Goal: Task Accomplishment & Management: Complete application form

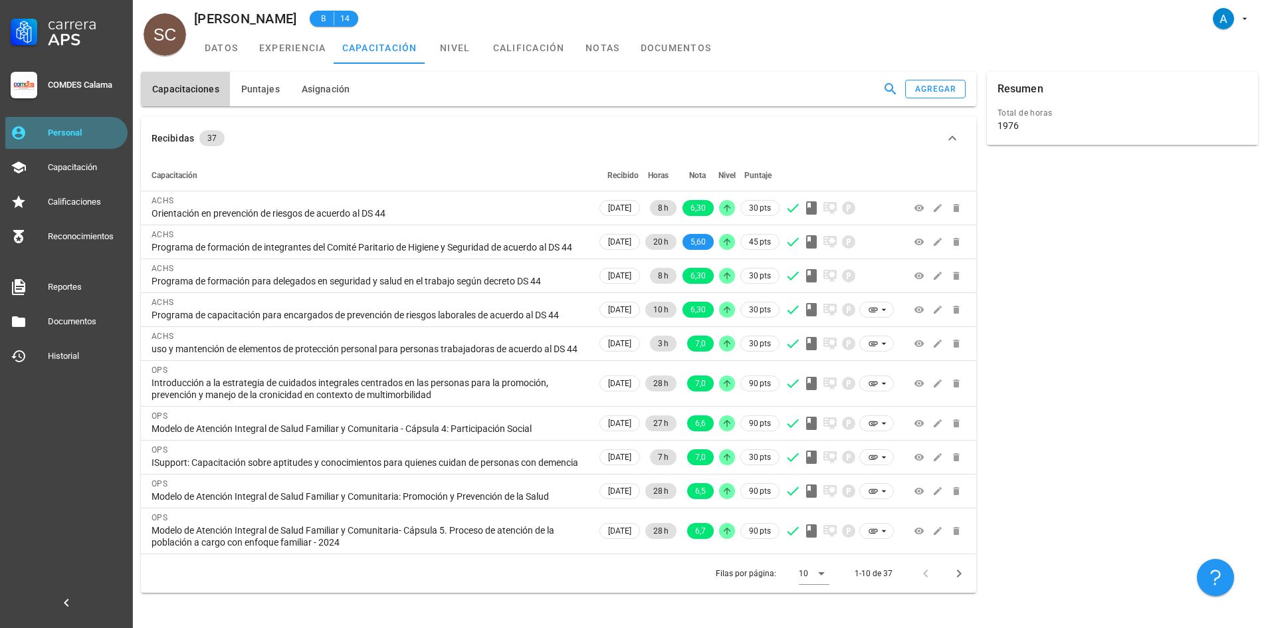
click at [113, 126] on div "Personal" at bounding box center [85, 132] width 74 height 21
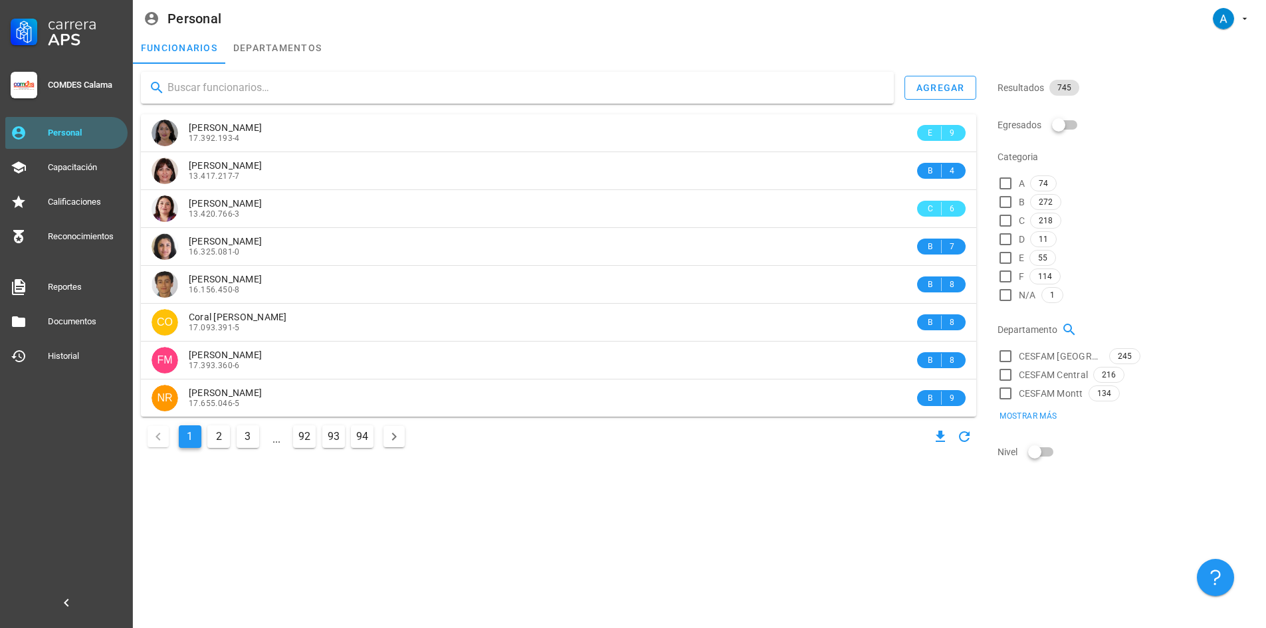
click at [233, 96] on input "text" at bounding box center [526, 87] width 716 height 21
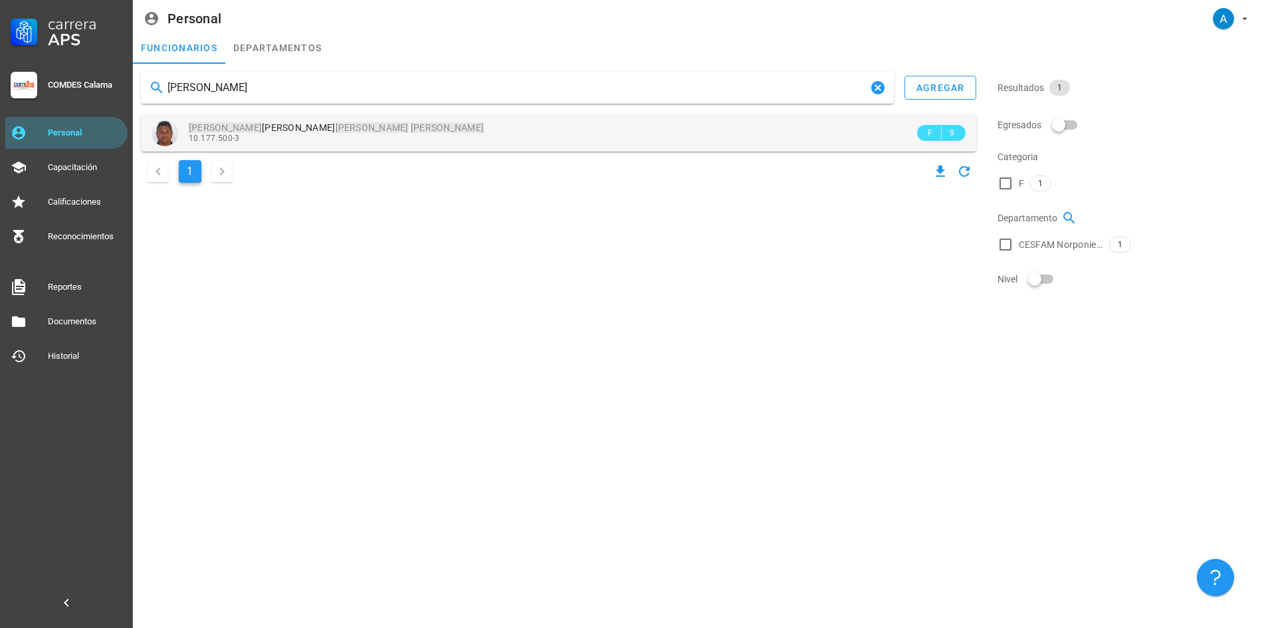
type input "[PERSON_NAME]"
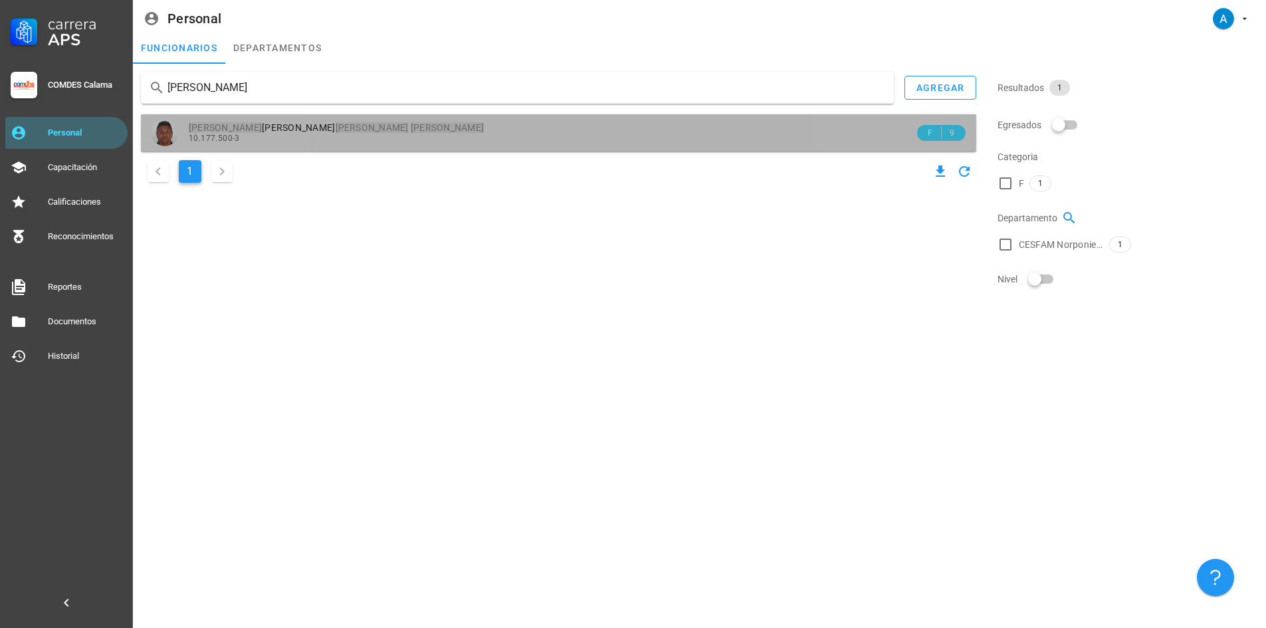
click at [237, 139] on span "10.177.500-3" at bounding box center [214, 138] width 51 height 9
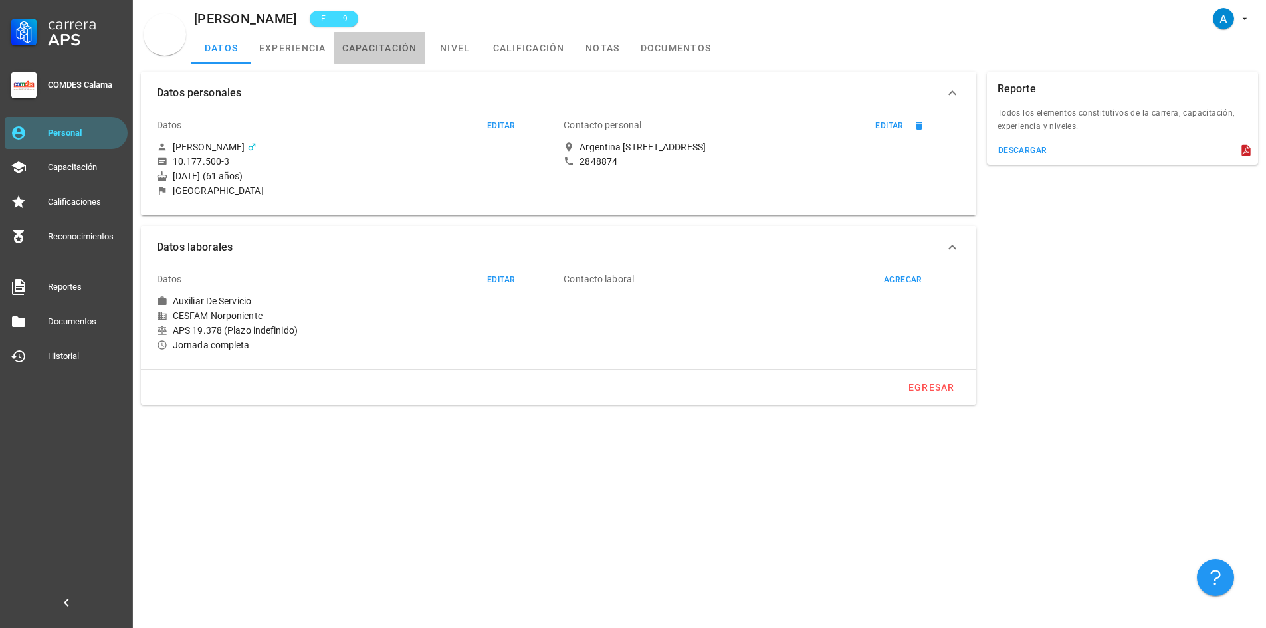
click at [376, 44] on link "capacitación" at bounding box center [379, 48] width 91 height 32
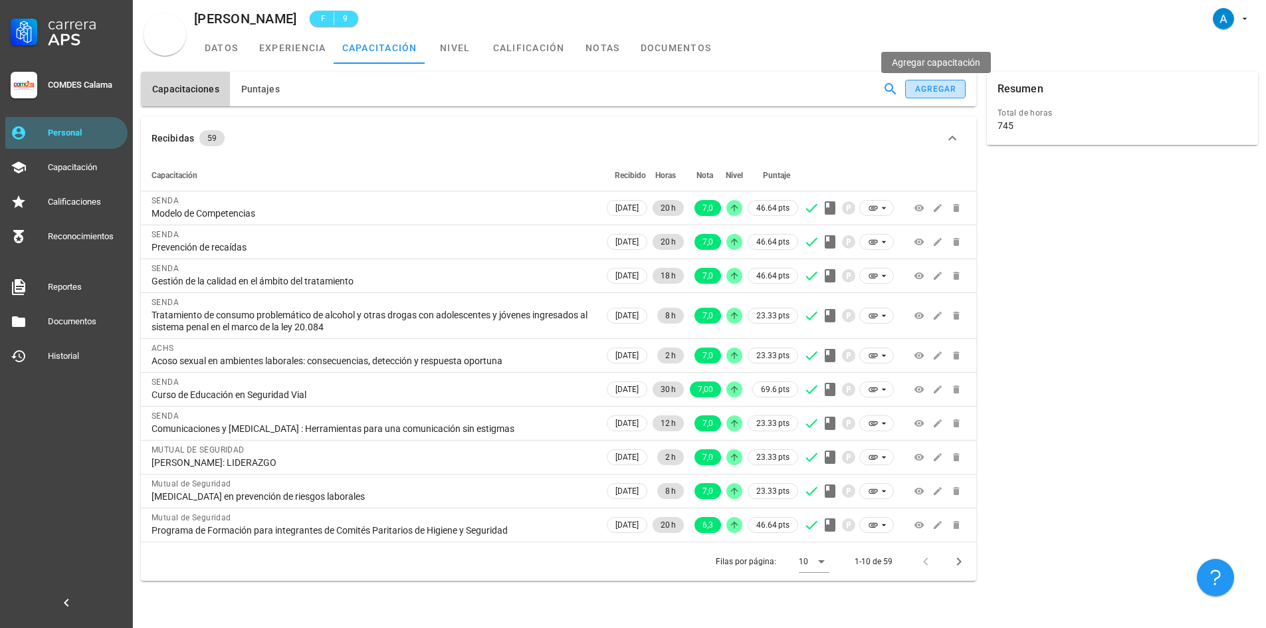
click at [949, 87] on div "agregar" at bounding box center [936, 88] width 43 height 9
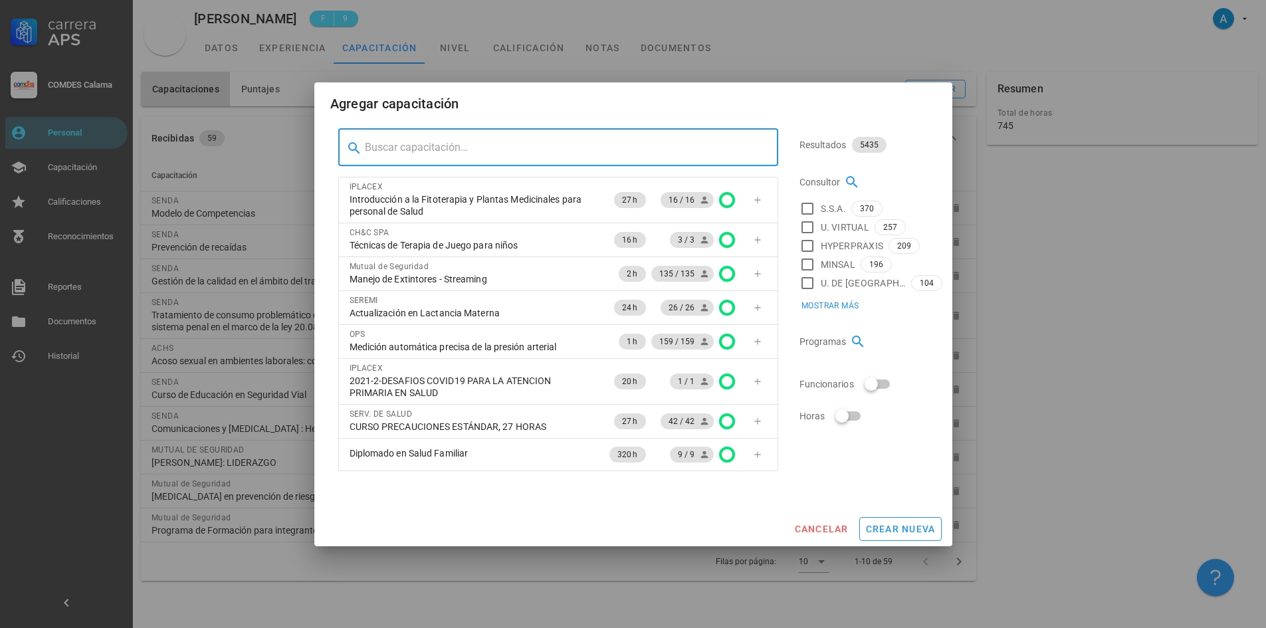
click at [594, 142] on input "text" at bounding box center [566, 147] width 403 height 21
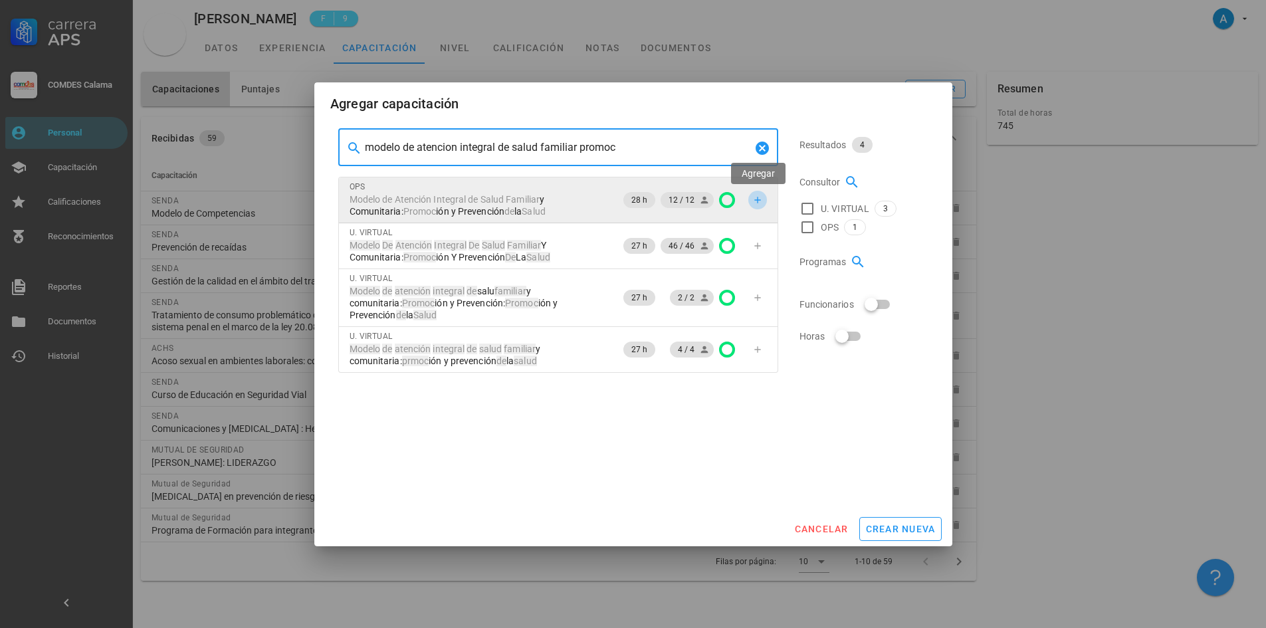
click at [753, 199] on icon "button" at bounding box center [758, 200] width 11 height 11
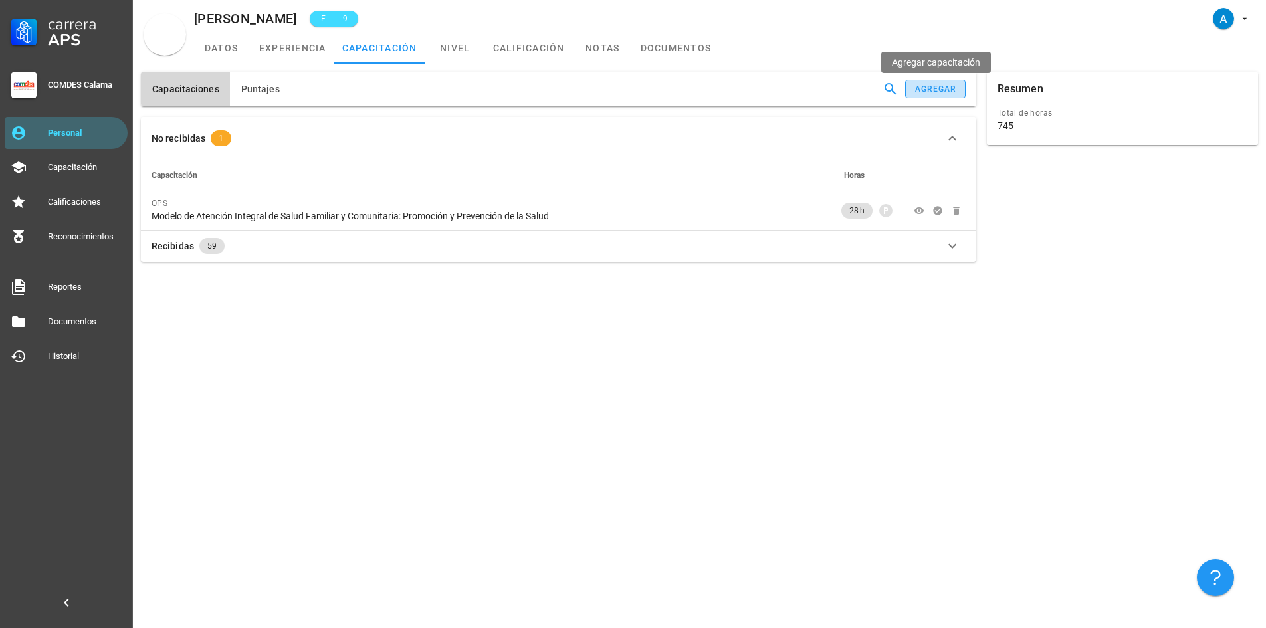
click at [919, 90] on div "agregar" at bounding box center [936, 88] width 43 height 9
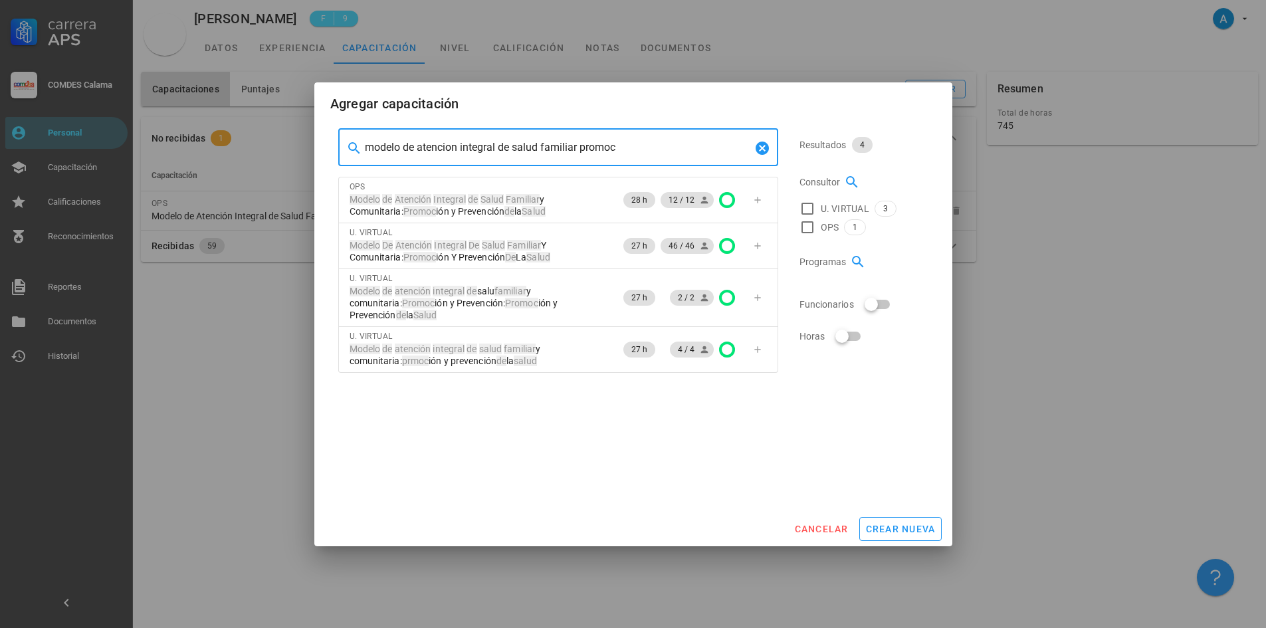
drag, startPoint x: 627, startPoint y: 147, endPoint x: 362, endPoint y: 146, distance: 265.2
click at [362, 146] on div "​ modelo de atencion integral de salud familiar promoc" at bounding box center [558, 147] width 440 height 37
click at [642, 152] on input "modelo de atencion integral de salud familiar promoc" at bounding box center [558, 147] width 387 height 21
drag, startPoint x: 642, startPoint y: 152, endPoint x: 580, endPoint y: 157, distance: 62.1
click at [580, 157] on input "modelo de atencion integral de salud familiar promoc" at bounding box center [558, 147] width 387 height 21
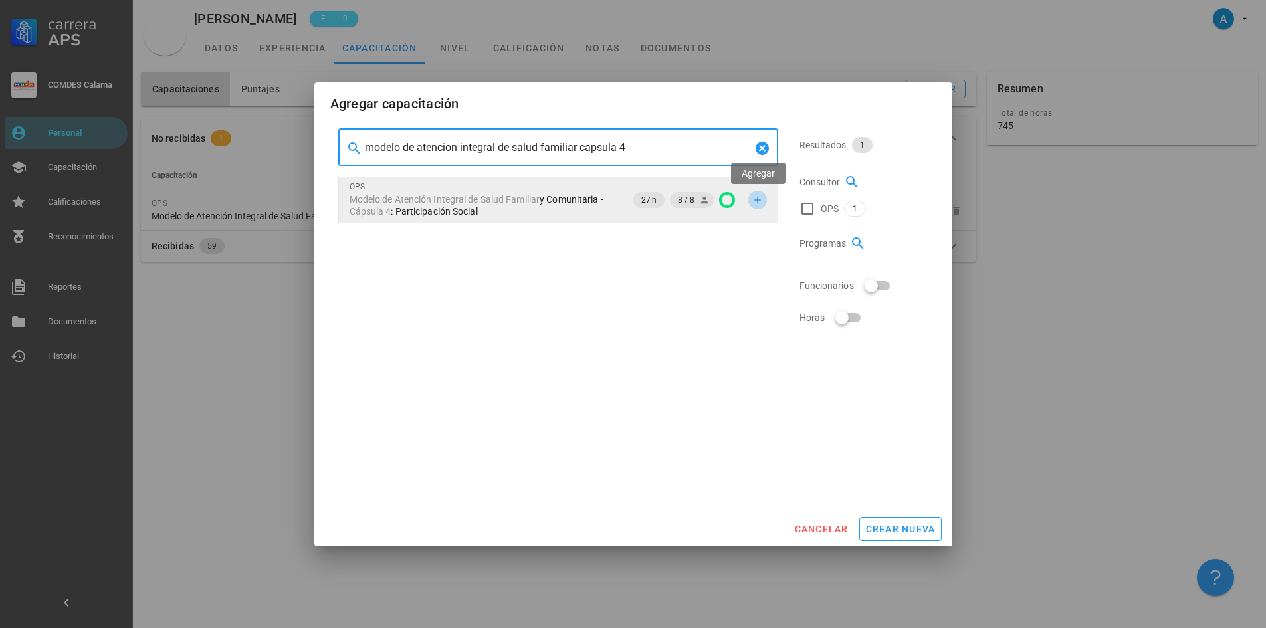
click at [764, 203] on span "button" at bounding box center [758, 200] width 19 height 11
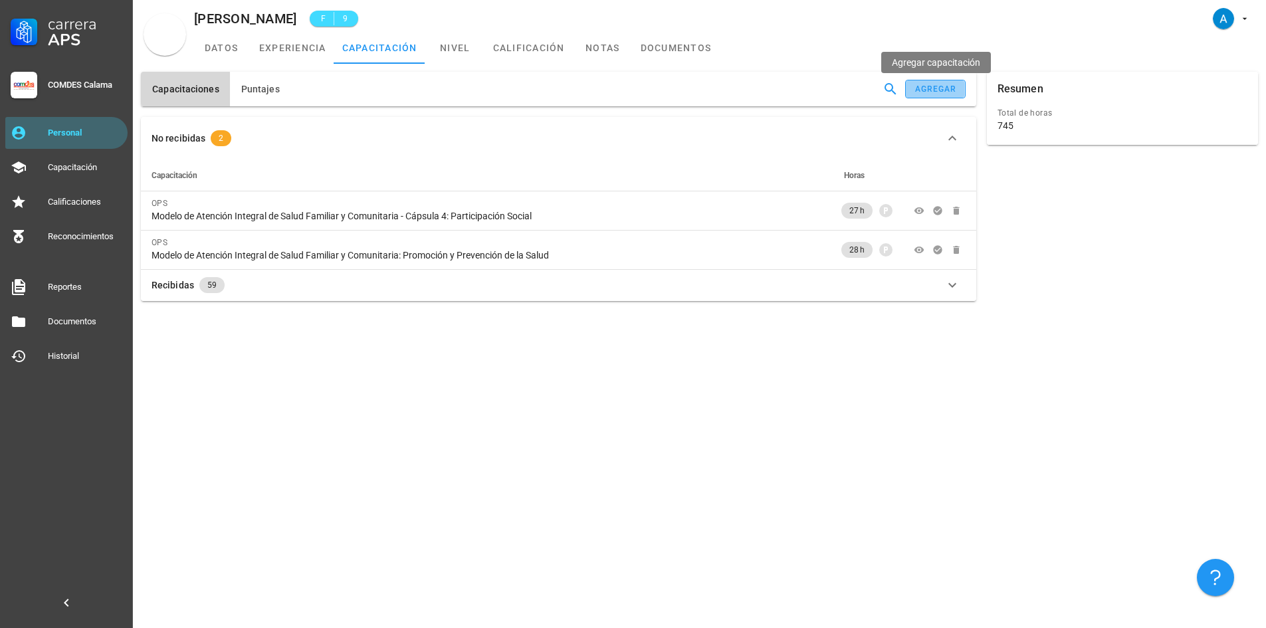
click at [926, 97] on button "agregar" at bounding box center [935, 89] width 60 height 19
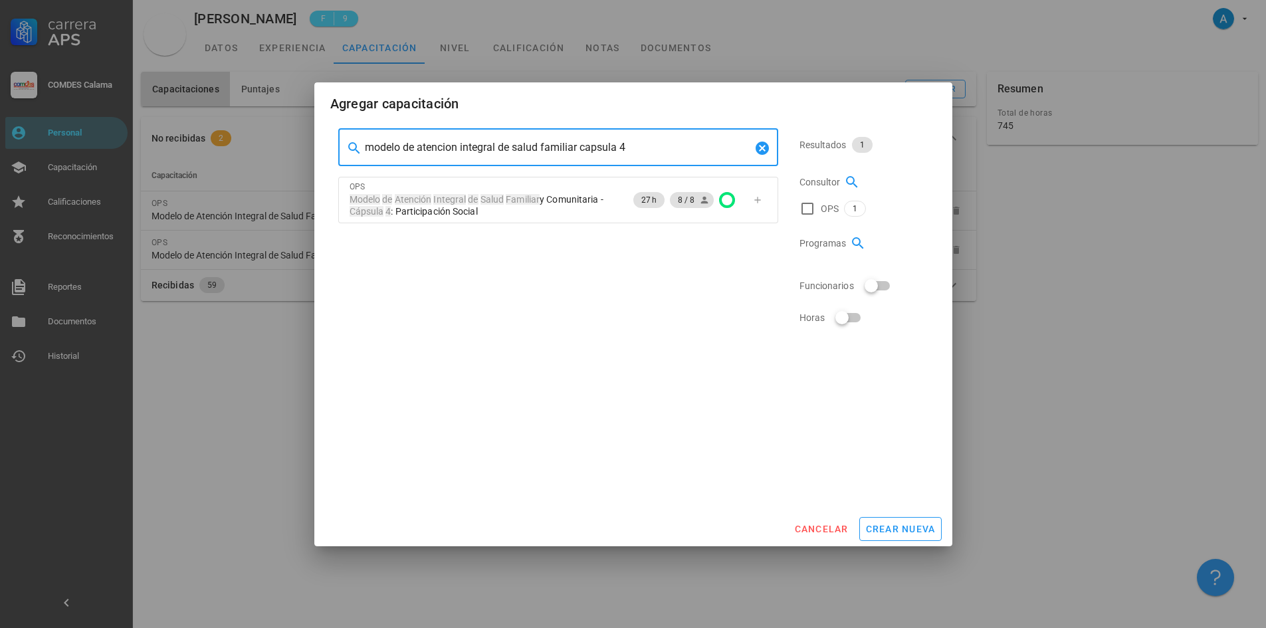
drag, startPoint x: 656, startPoint y: 145, endPoint x: 619, endPoint y: 152, distance: 37.8
click at [619, 152] on input "modelo de atencion integral de salud familiar capsula 4" at bounding box center [558, 147] width 387 height 21
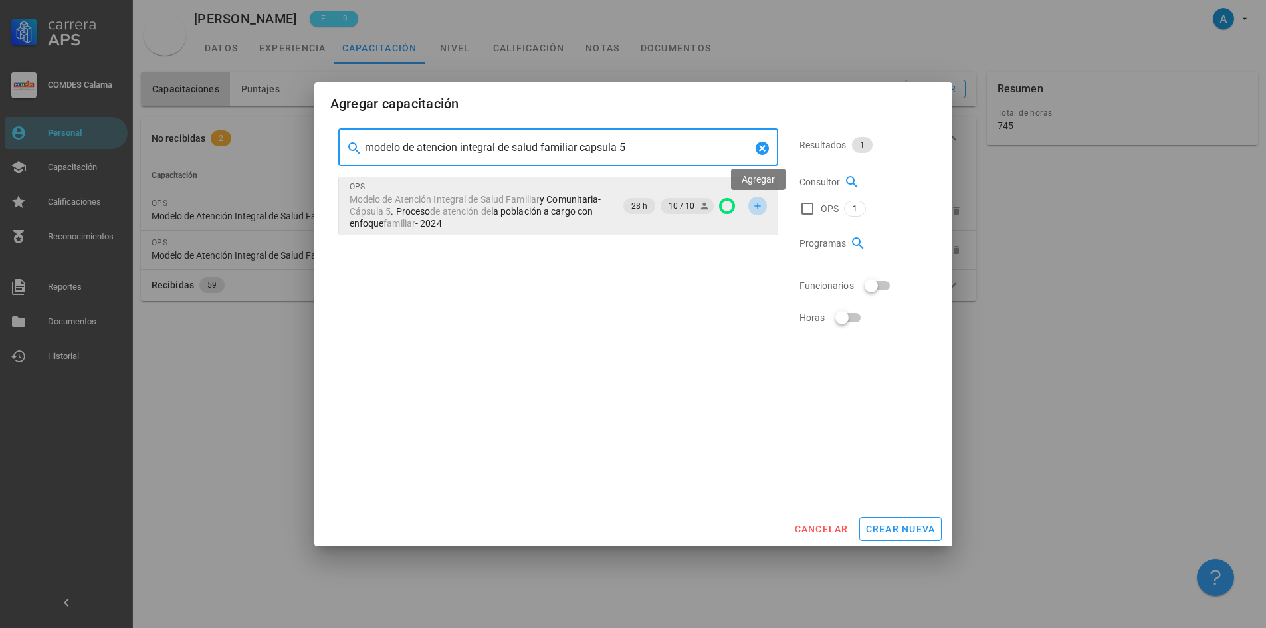
click at [755, 207] on icon "button" at bounding box center [758, 206] width 11 height 11
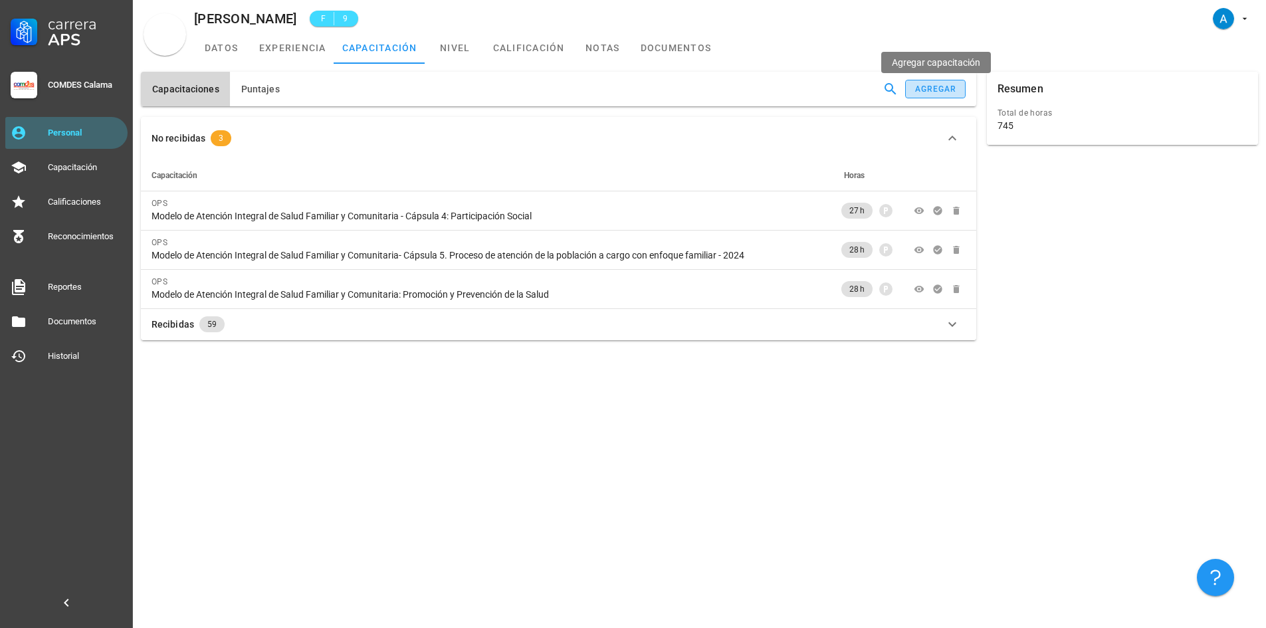
click at [921, 90] on div "agregar" at bounding box center [936, 88] width 43 height 9
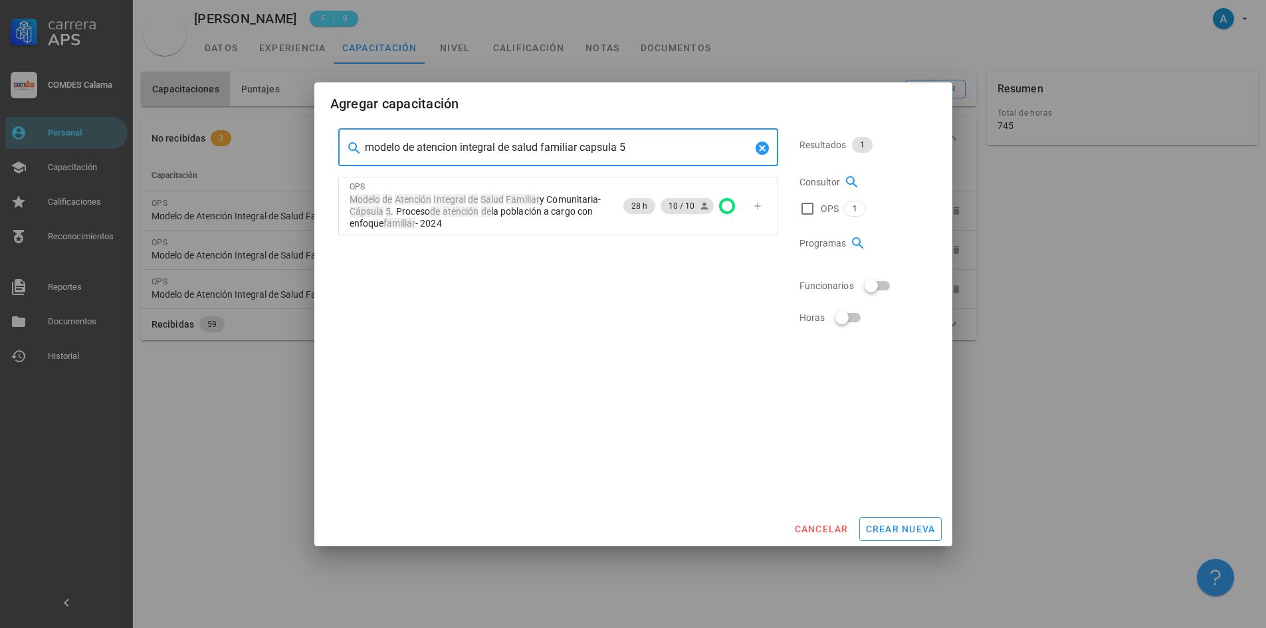
drag, startPoint x: 685, startPoint y: 135, endPoint x: 523, endPoint y: 140, distance: 162.3
click at [523, 140] on div "modelo de atencion integral de salud familiar capsula 5" at bounding box center [558, 147] width 387 height 37
drag, startPoint x: 636, startPoint y: 150, endPoint x: 340, endPoint y: 173, distance: 296.7
click at [340, 173] on div "​ modelo de atencion integral de salud familiar capsula 5 OPS Modelo de Atenció…" at bounding box center [558, 182] width 451 height 117
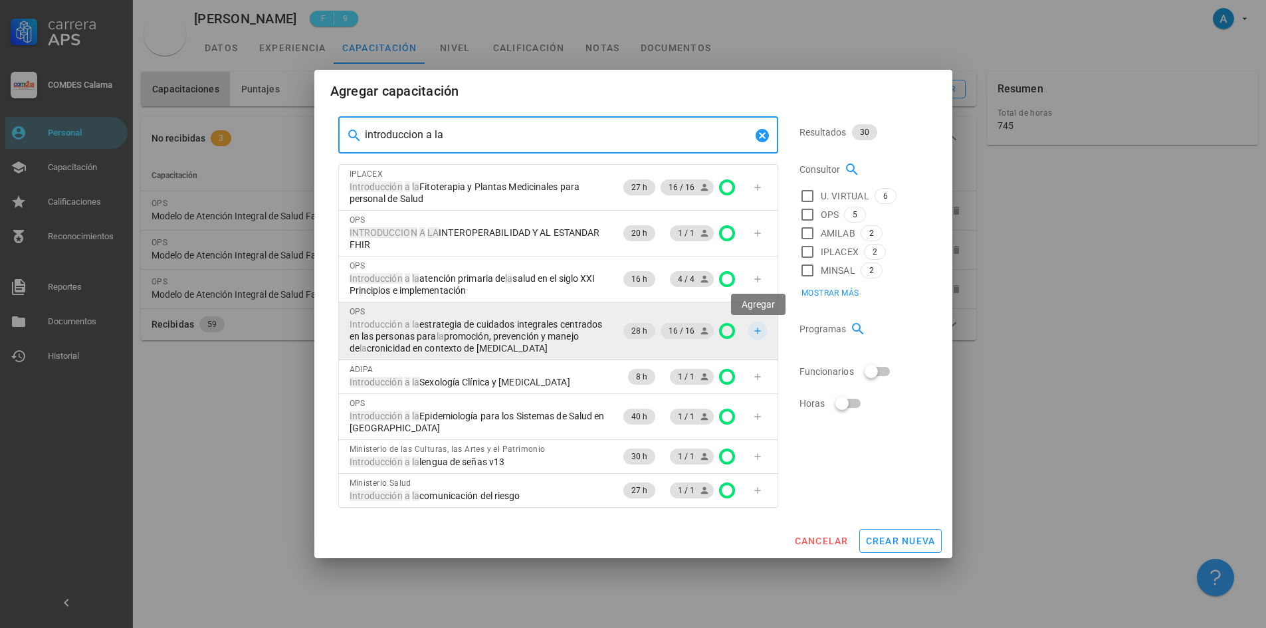
type input "introduccion a la"
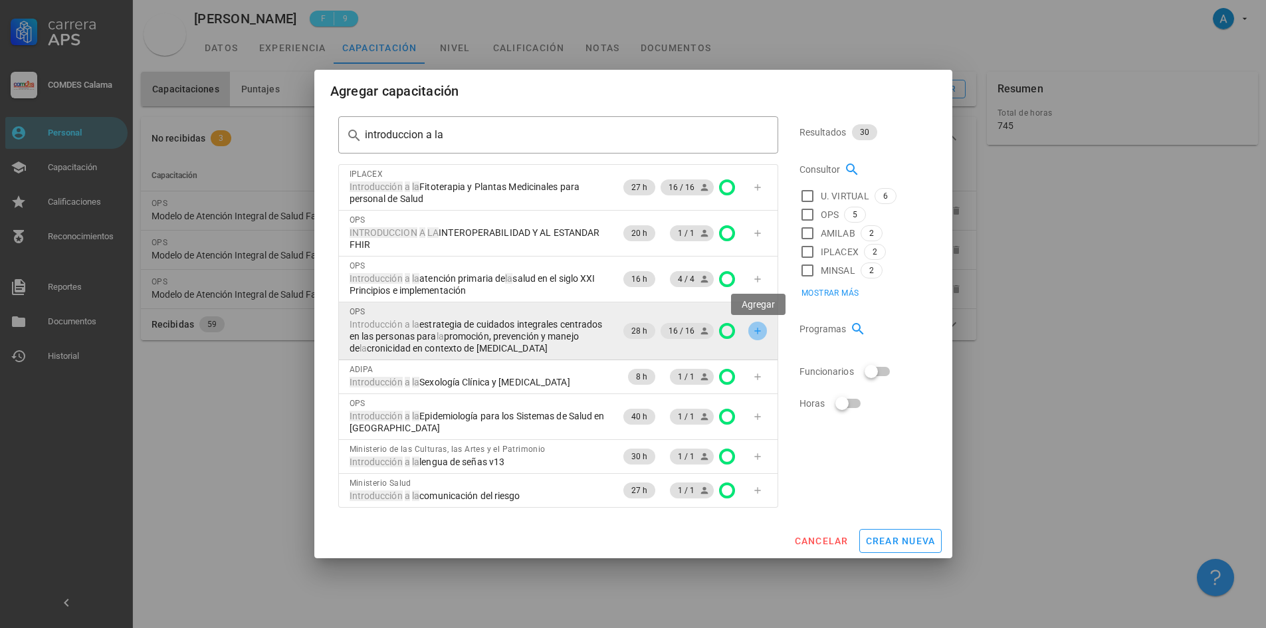
click at [755, 331] on icon "button" at bounding box center [758, 331] width 6 height 6
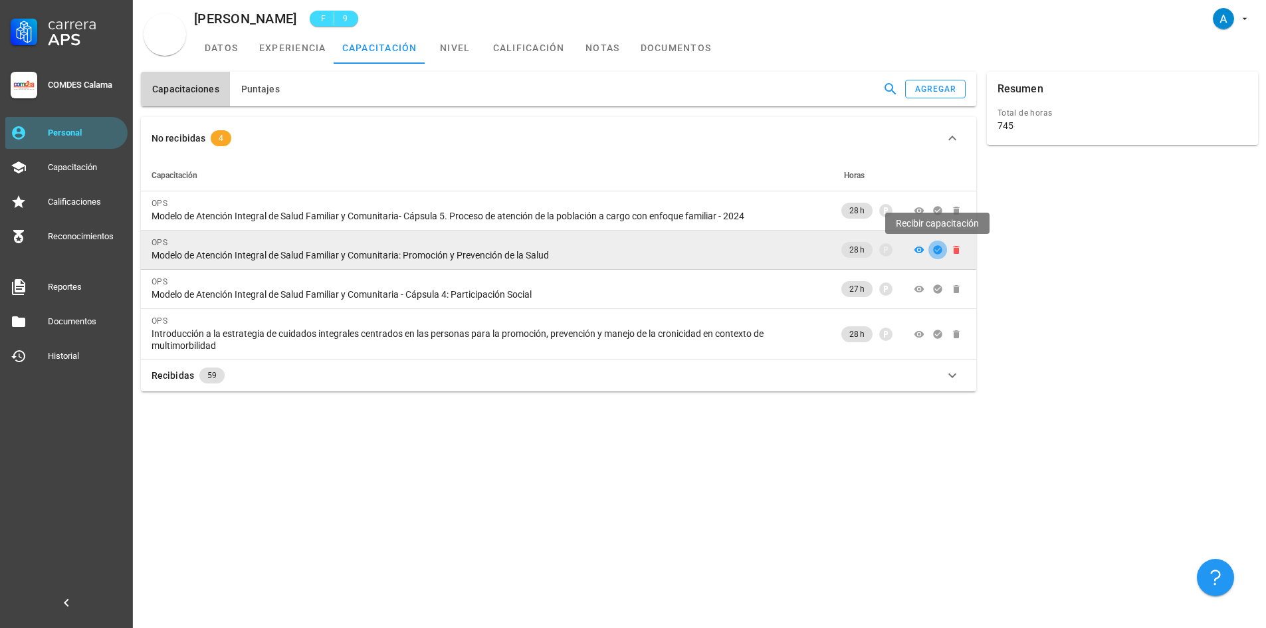
click at [940, 251] on icon "button" at bounding box center [937, 249] width 9 height 9
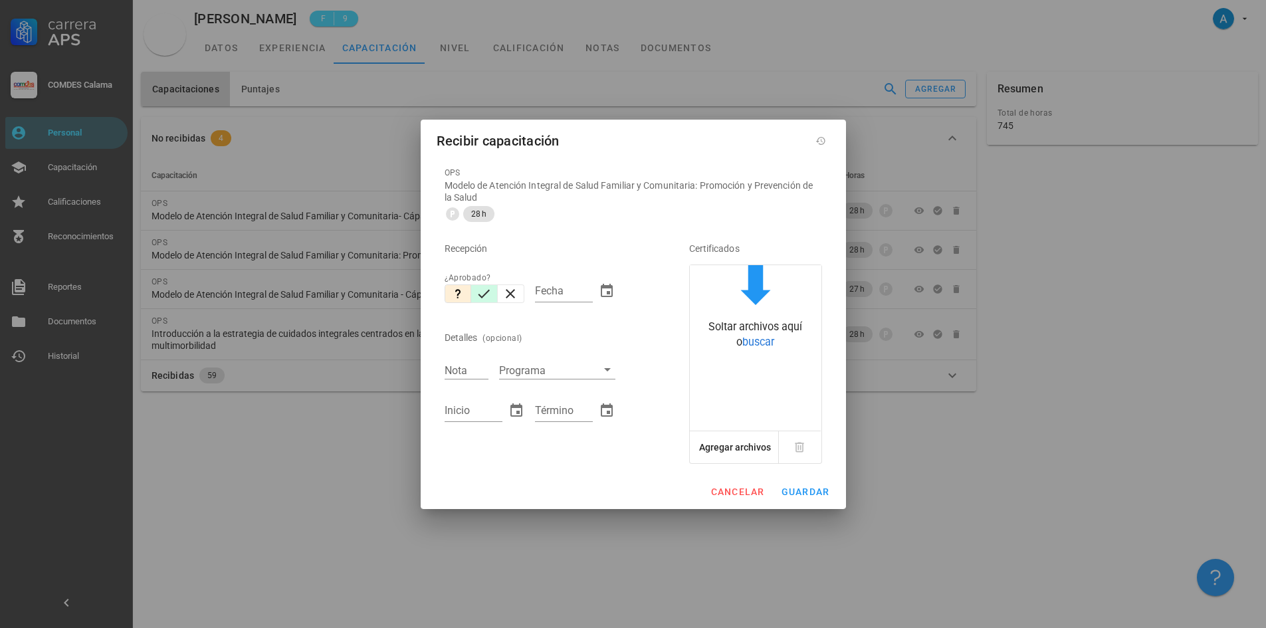
click at [481, 296] on icon "button" at bounding box center [485, 293] width 12 height 9
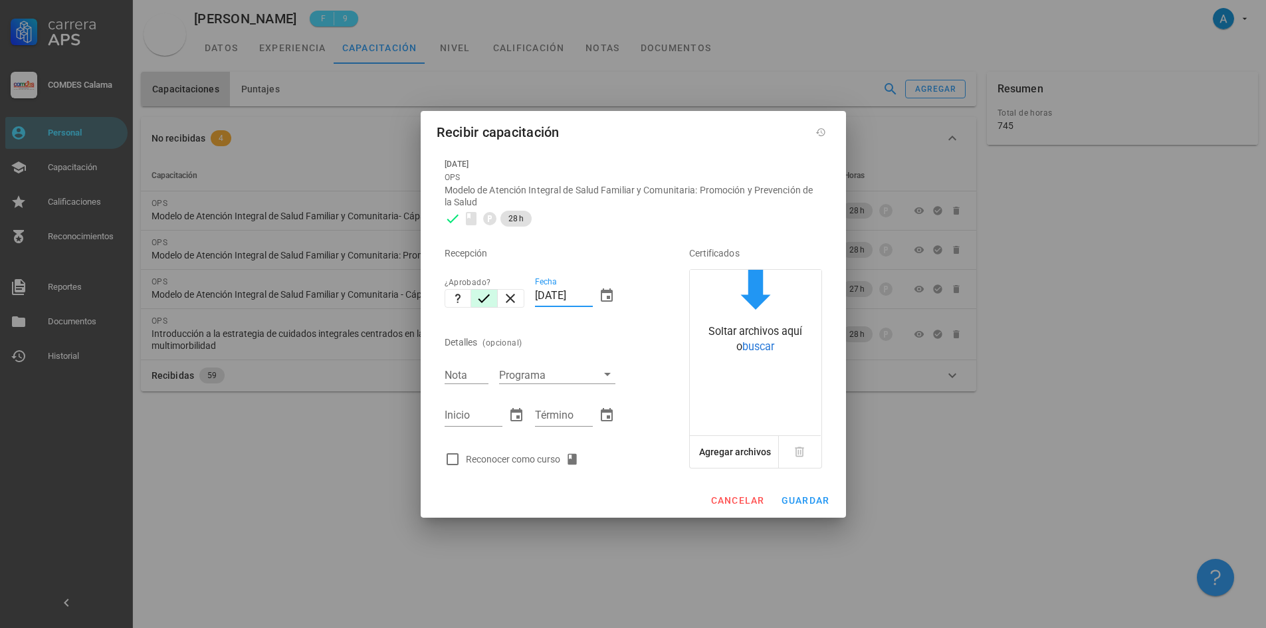
drag, startPoint x: 548, startPoint y: 289, endPoint x: 536, endPoint y: 293, distance: 12.0
click at [536, 293] on input "[DATE]" at bounding box center [564, 295] width 58 height 21
type input "[DATE]"
click at [482, 370] on input "Nota" at bounding box center [467, 374] width 44 height 17
type input "7,0"
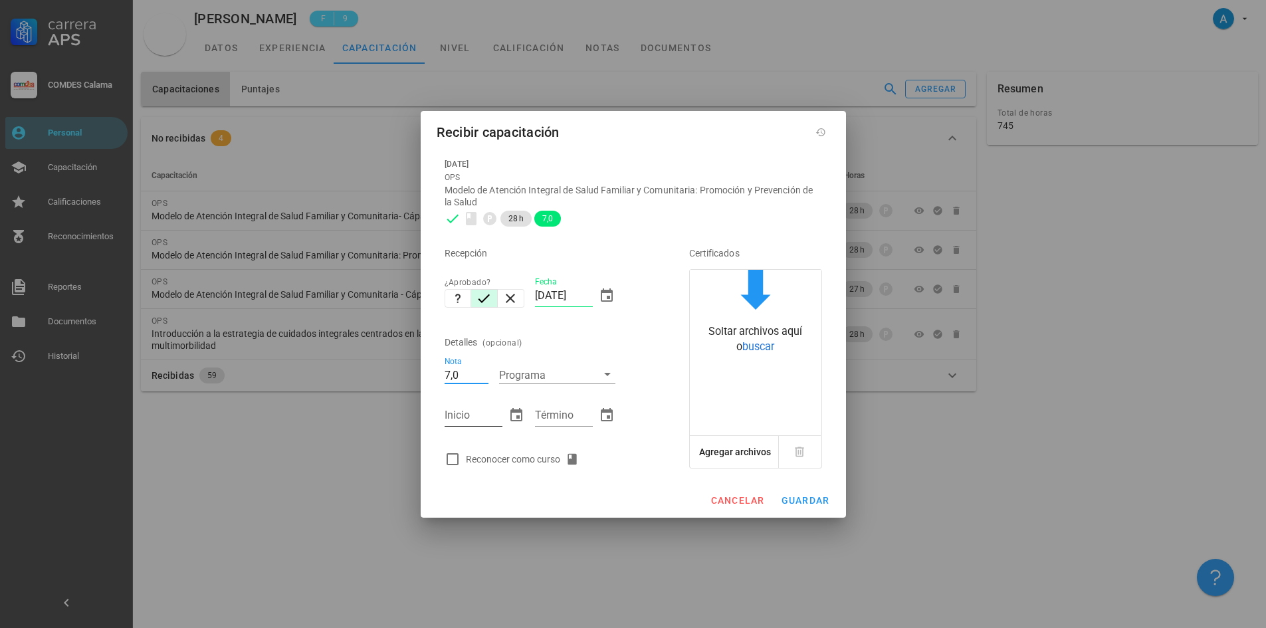
click at [475, 409] on input "Inicio" at bounding box center [474, 415] width 58 height 21
type input "[DATE]"
click at [547, 412] on input "Término" at bounding box center [564, 415] width 58 height 21
type input "[DATE]"
click at [449, 457] on div at bounding box center [452, 459] width 23 height 23
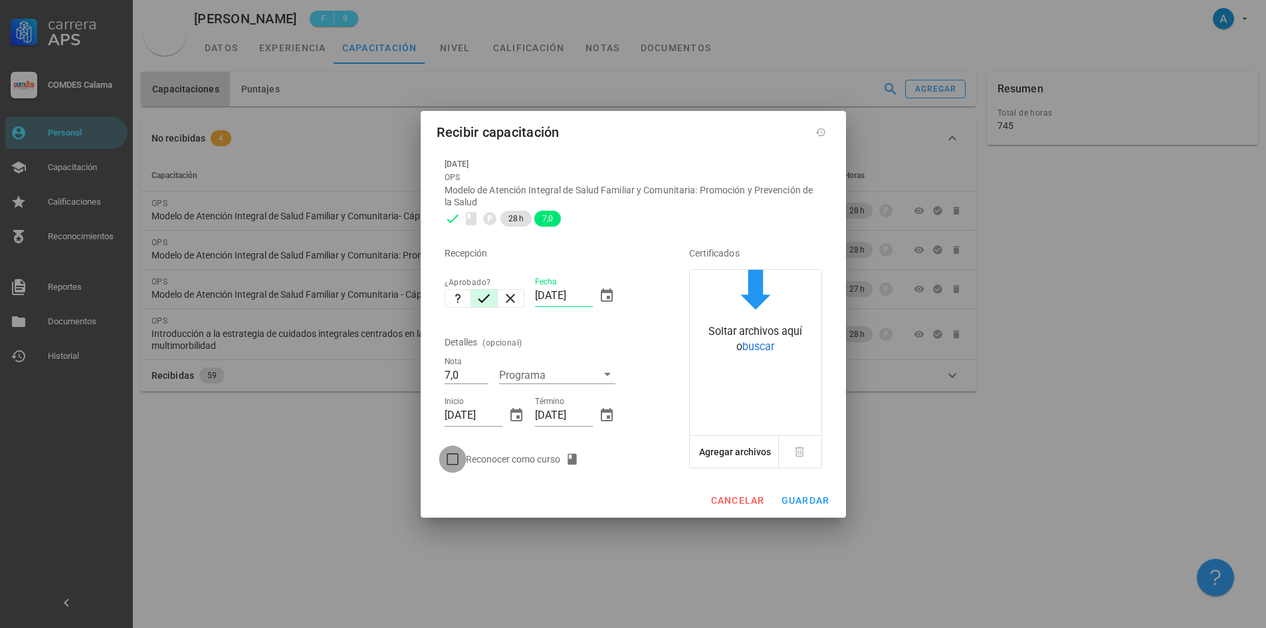
checkbox input "true"
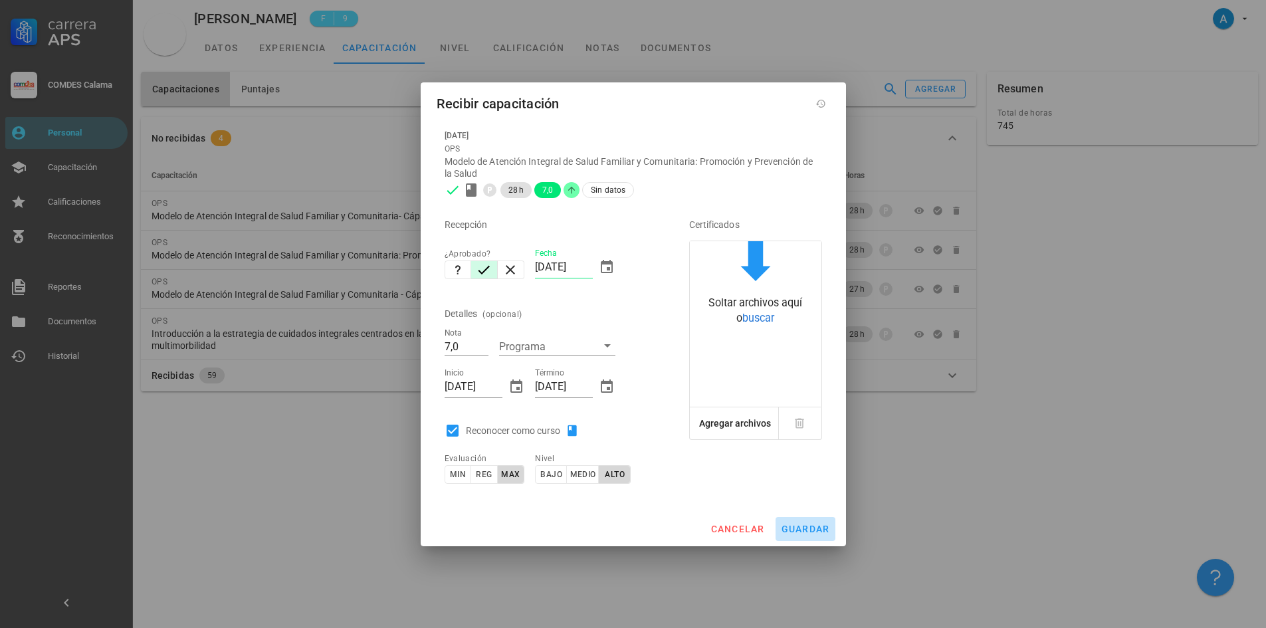
click at [807, 520] on button "guardar" at bounding box center [806, 529] width 60 height 24
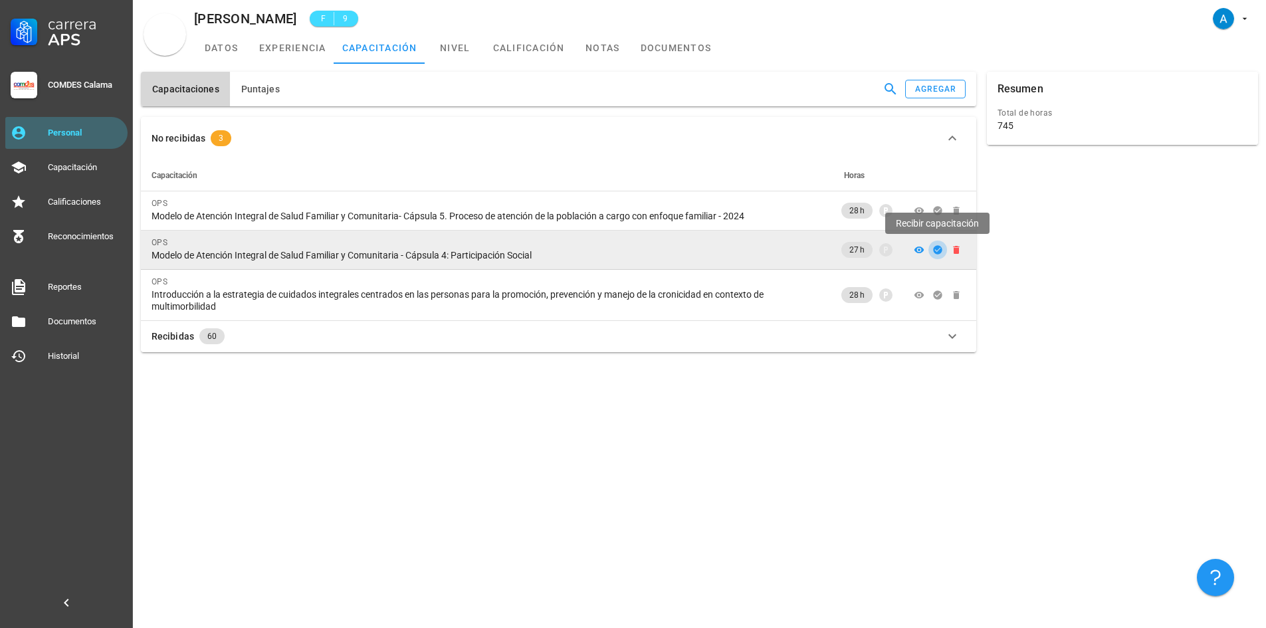
click at [933, 249] on icon "button" at bounding box center [938, 250] width 11 height 11
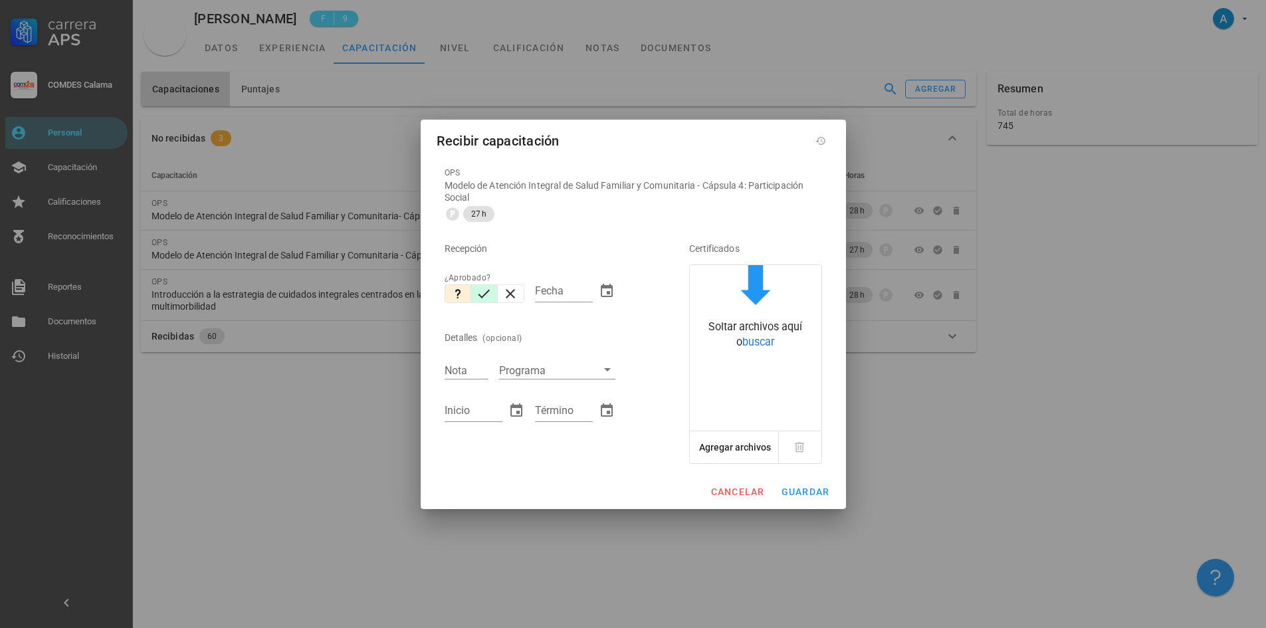
click at [487, 294] on icon "button" at bounding box center [484, 294] width 16 height 16
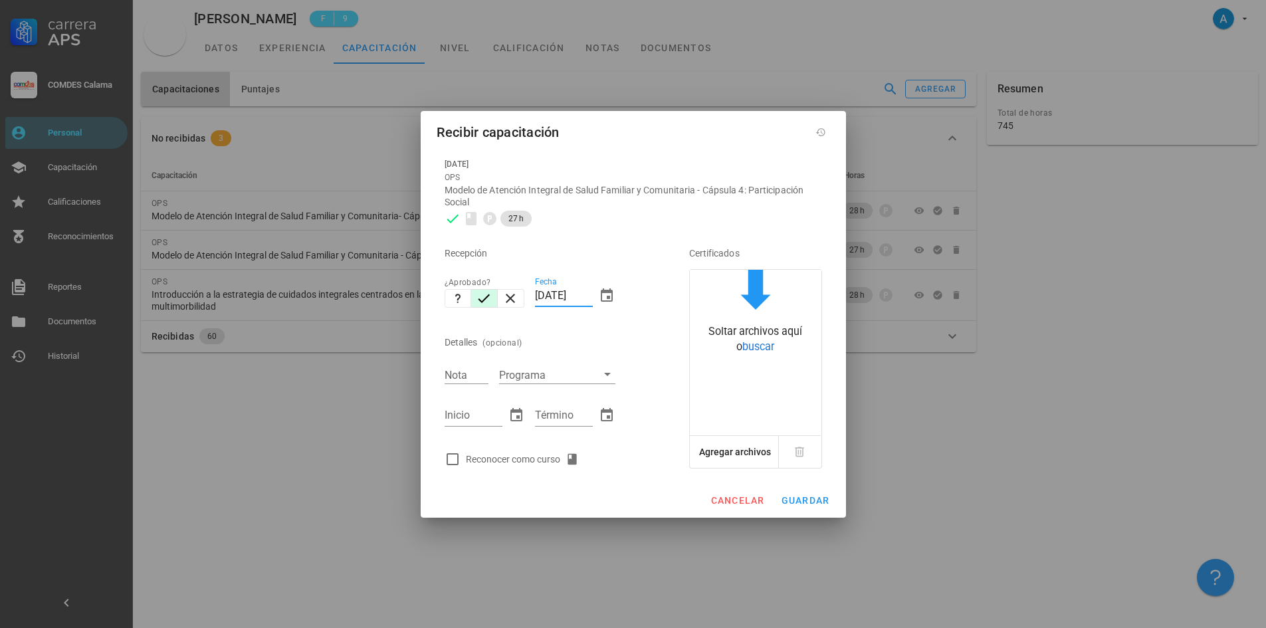
drag, startPoint x: 545, startPoint y: 294, endPoint x: 534, endPoint y: 291, distance: 11.6
click at [534, 291] on div "Fecha [DATE]" at bounding box center [575, 297] width 91 height 57
type input "[DATE]"
click at [466, 367] on input "Nota" at bounding box center [467, 374] width 44 height 17
type input "7,0"
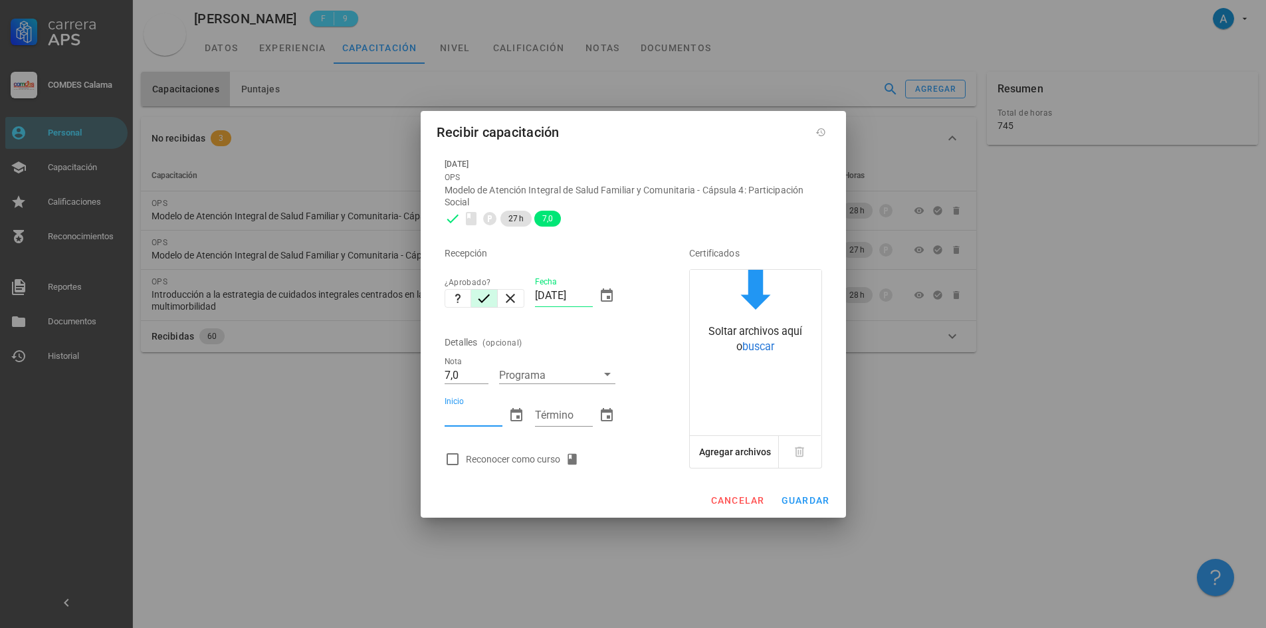
click at [467, 419] on input "Inicio" at bounding box center [474, 415] width 58 height 21
type input "[DATE]"
click at [564, 417] on input "Término" at bounding box center [564, 415] width 58 height 21
type input "[DATE]"
click at [453, 461] on div at bounding box center [452, 459] width 23 height 23
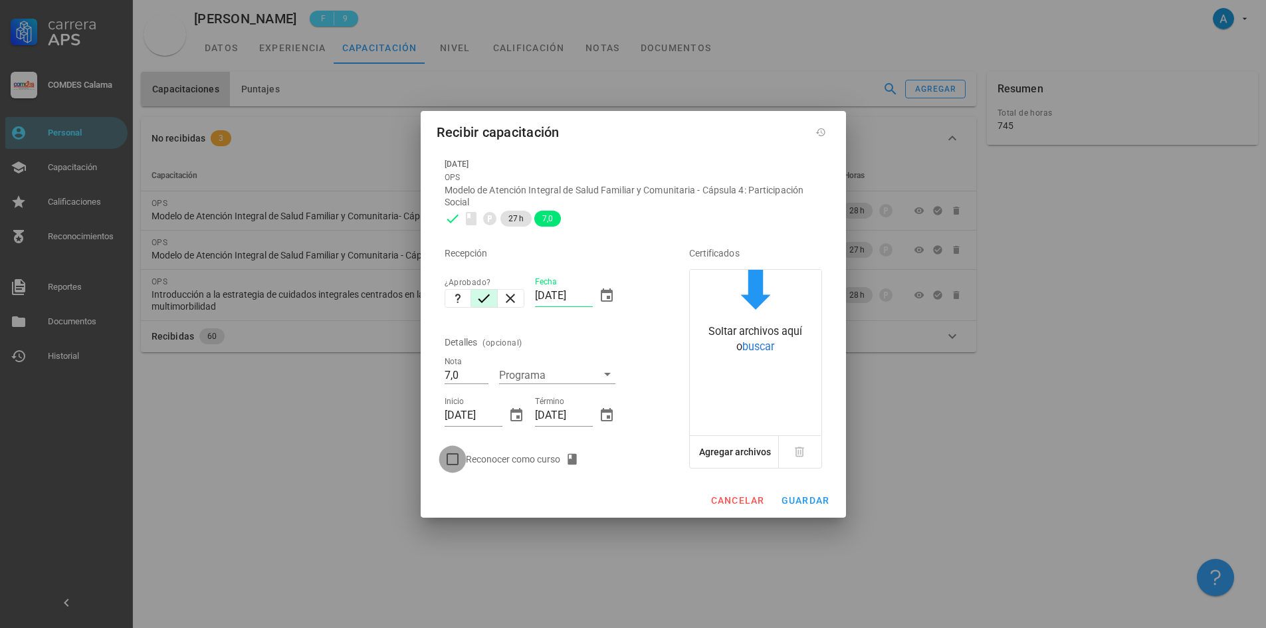
checkbox input "true"
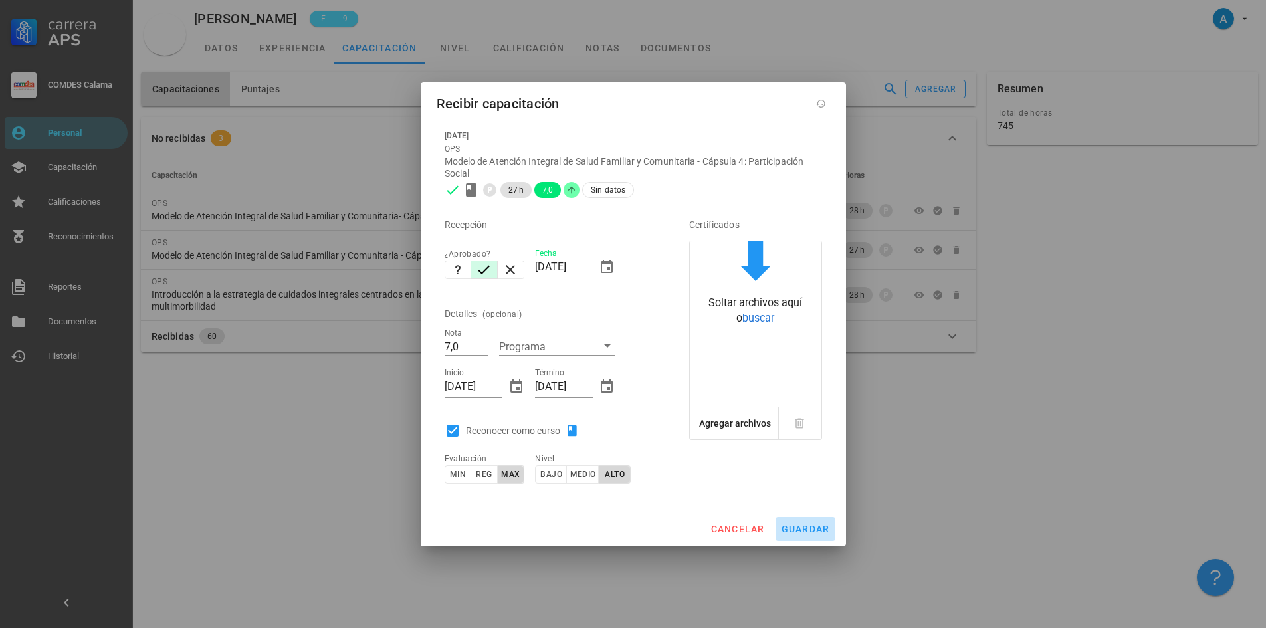
click at [801, 537] on button "guardar" at bounding box center [806, 529] width 60 height 24
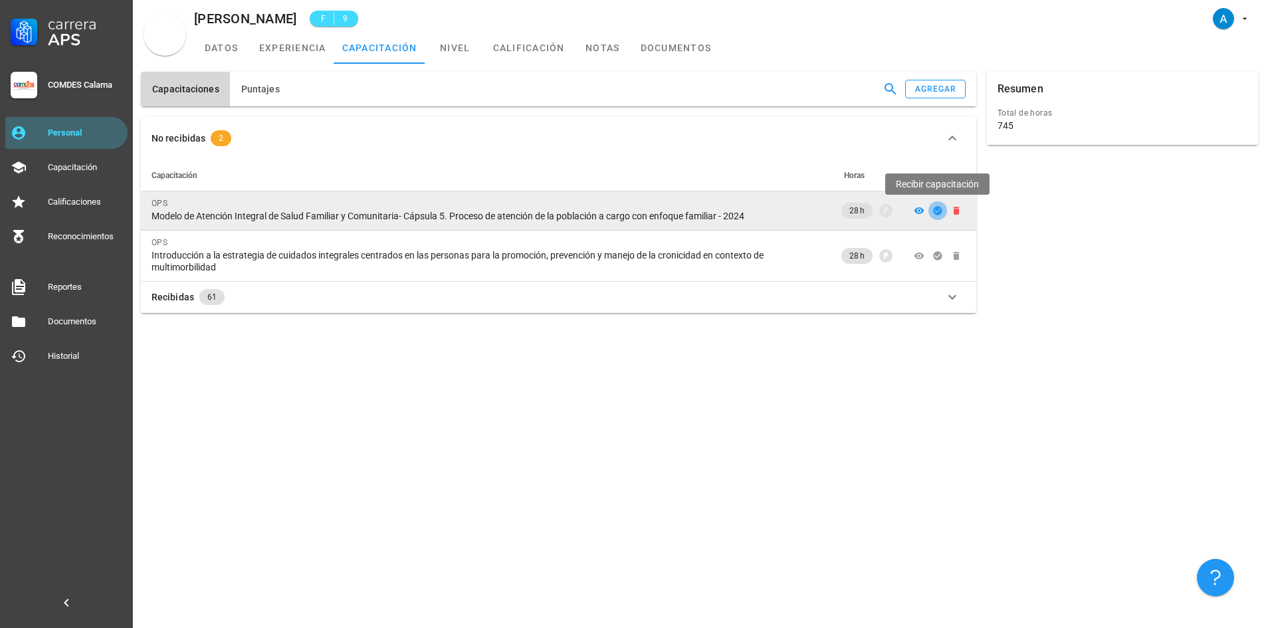
click at [945, 215] on span "button" at bounding box center [938, 210] width 19 height 11
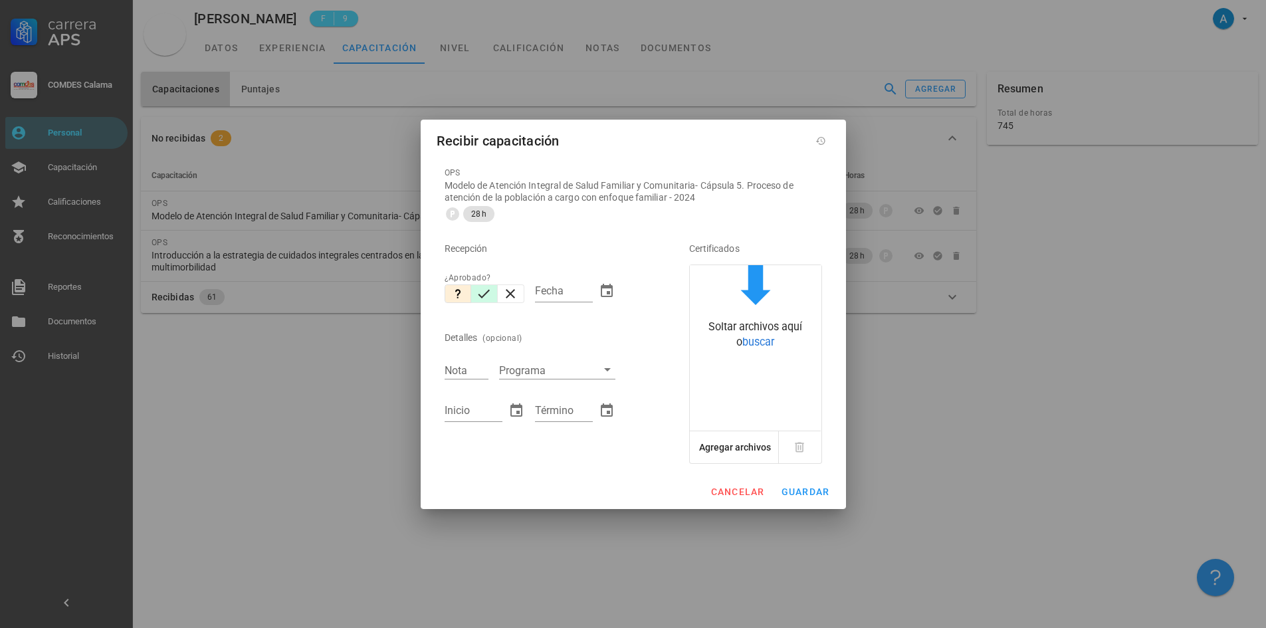
click at [491, 292] on icon "button" at bounding box center [484, 294] width 16 height 16
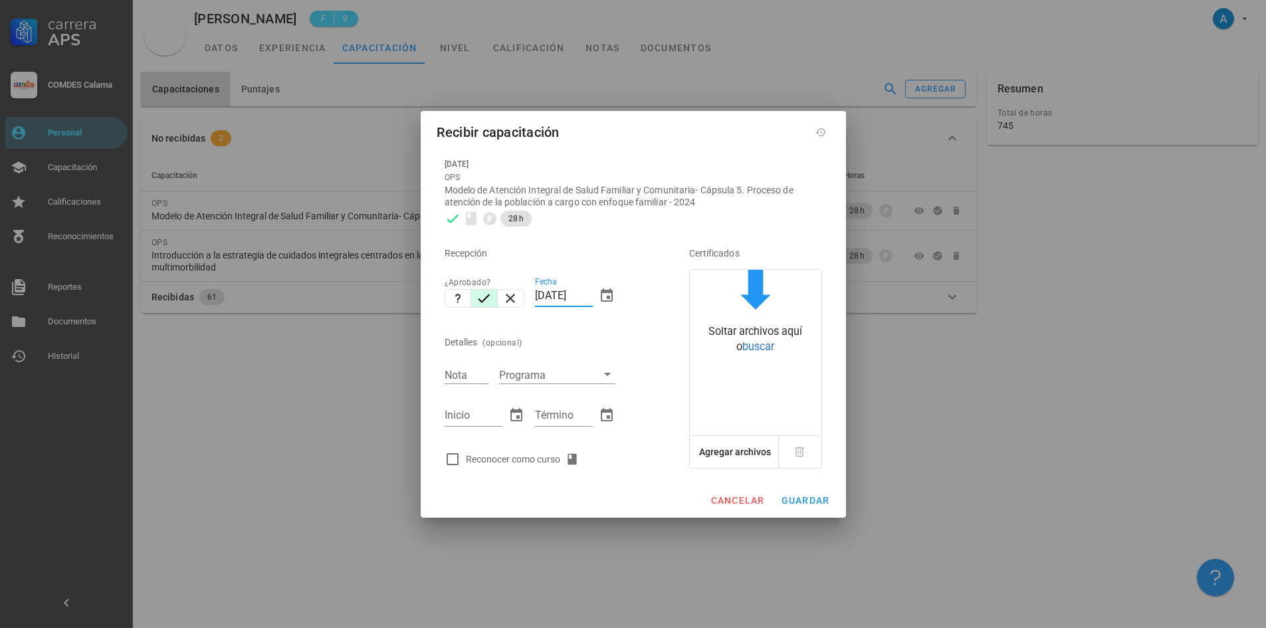
drag, startPoint x: 546, startPoint y: 293, endPoint x: 530, endPoint y: 295, distance: 15.4
click at [530, 295] on div "Fecha [DATE]" at bounding box center [575, 297] width 91 height 57
type input "[DATE]"
click at [464, 368] on input "Nota" at bounding box center [467, 374] width 44 height 17
type input "7,0"
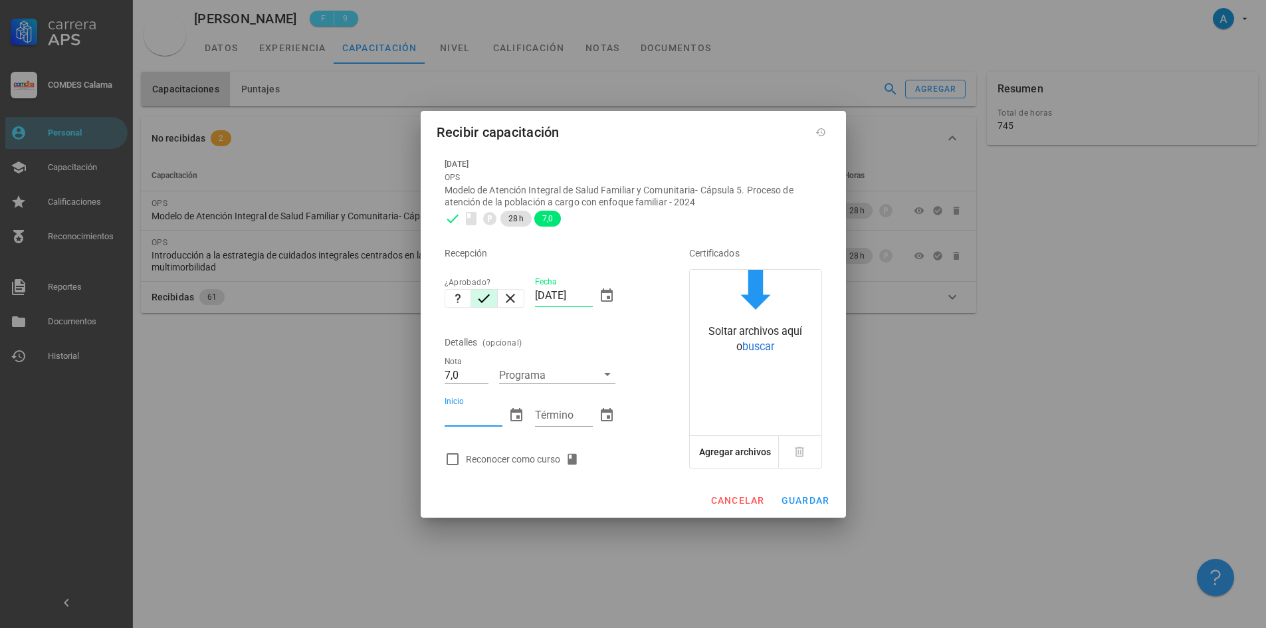
click at [448, 413] on input "Inicio" at bounding box center [474, 415] width 58 height 21
type input "[DATE]"
click at [565, 413] on input "Término" at bounding box center [564, 415] width 58 height 21
type input "[DATE]"
click at [455, 458] on div at bounding box center [452, 459] width 23 height 23
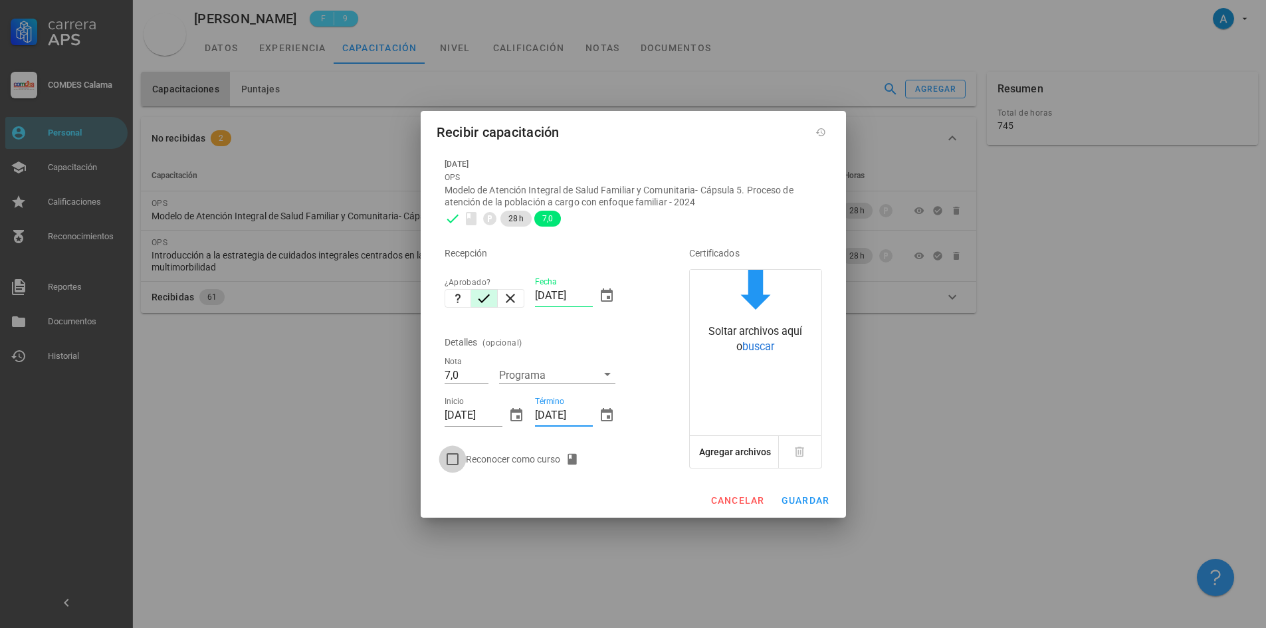
checkbox input "true"
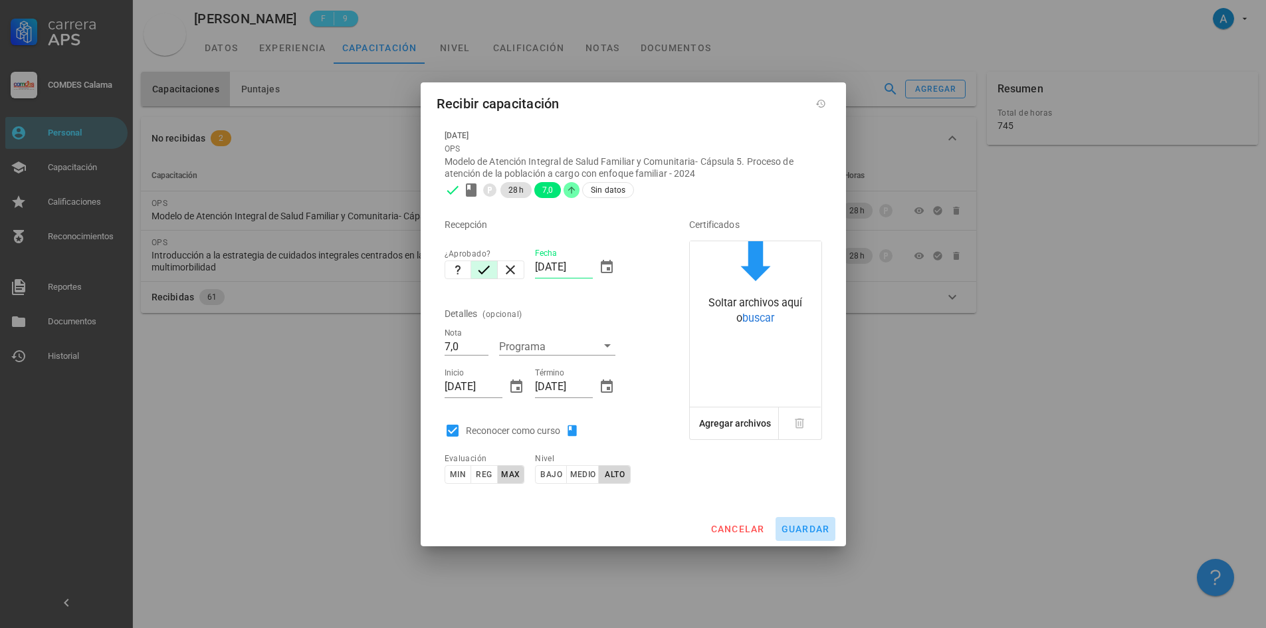
click at [786, 532] on span "guardar" at bounding box center [805, 529] width 49 height 11
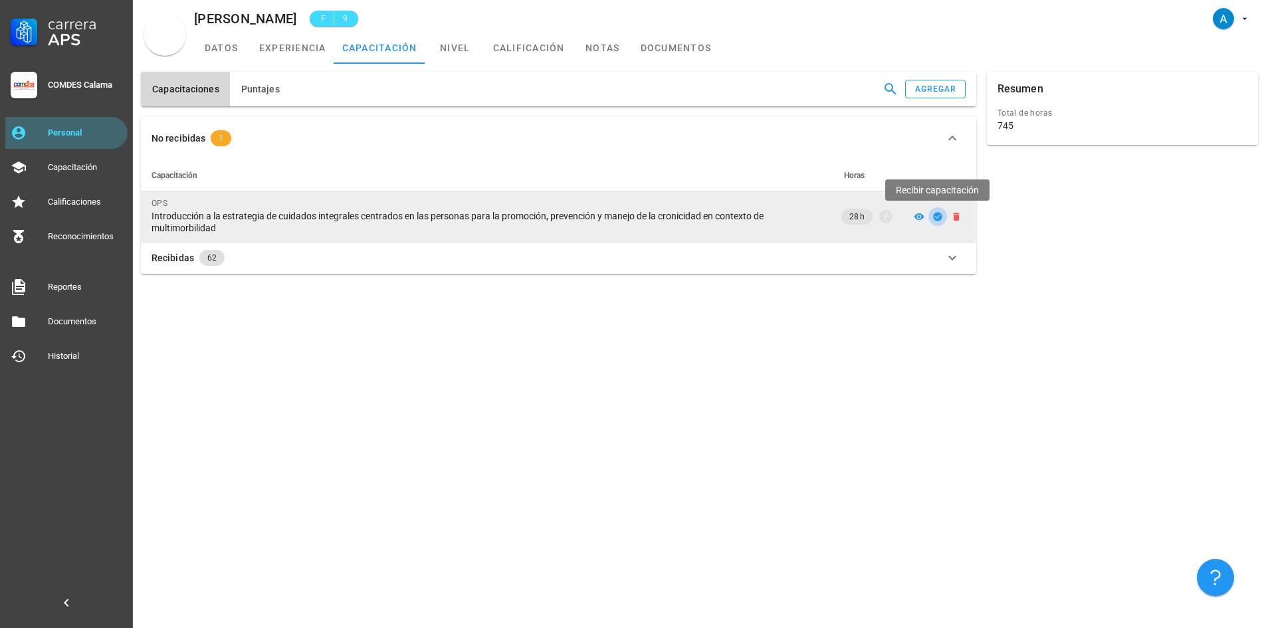
click at [937, 215] on icon "button" at bounding box center [937, 216] width 9 height 9
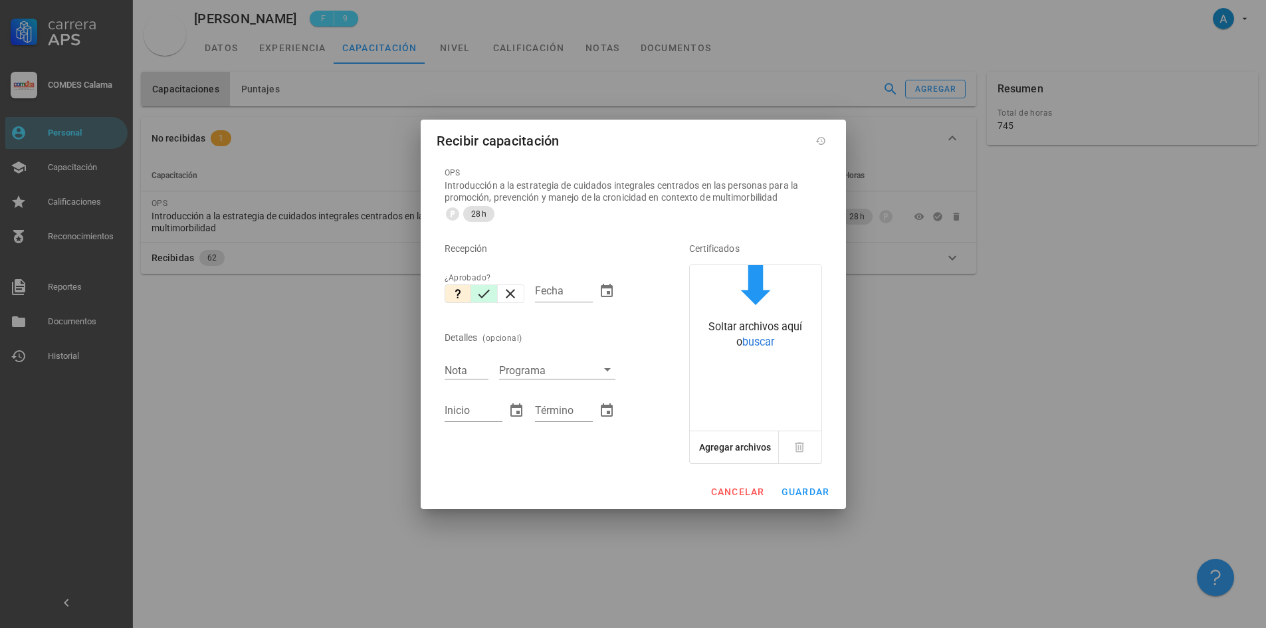
click at [487, 292] on icon "button" at bounding box center [485, 293] width 12 height 9
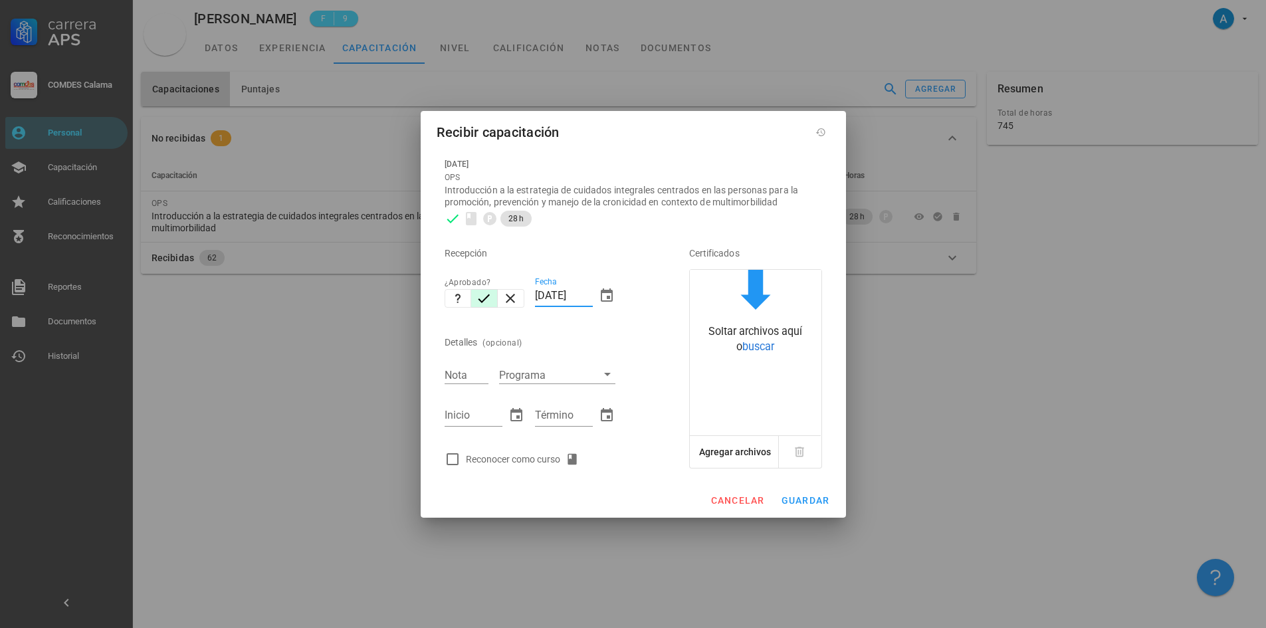
drag, startPoint x: 548, startPoint y: 292, endPoint x: 534, endPoint y: 290, distance: 14.2
click at [534, 290] on div "Fecha [DATE]" at bounding box center [575, 297] width 91 height 57
type input "[DATE]"
click at [465, 370] on input "Nota" at bounding box center [467, 374] width 44 height 17
type input "7,0"
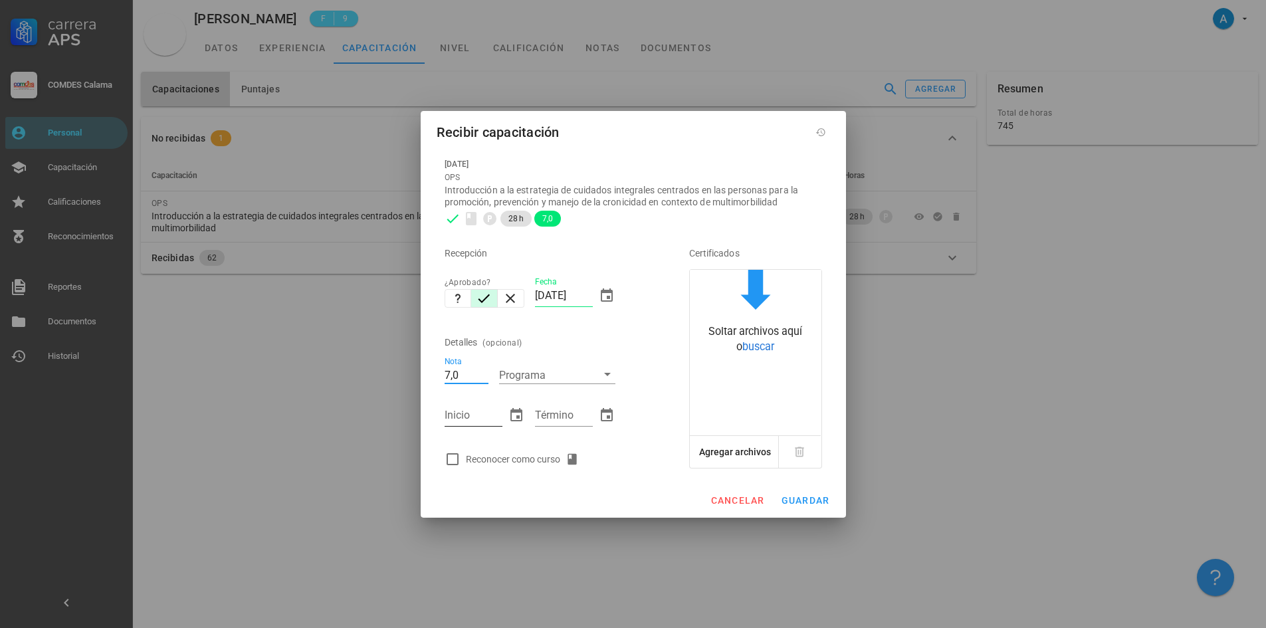
click at [470, 409] on input "Inicio" at bounding box center [474, 415] width 58 height 21
type input "[DATE]"
click at [552, 408] on div "Término" at bounding box center [564, 415] width 58 height 21
type input "[DATE]"
click at [448, 458] on div at bounding box center [452, 459] width 23 height 23
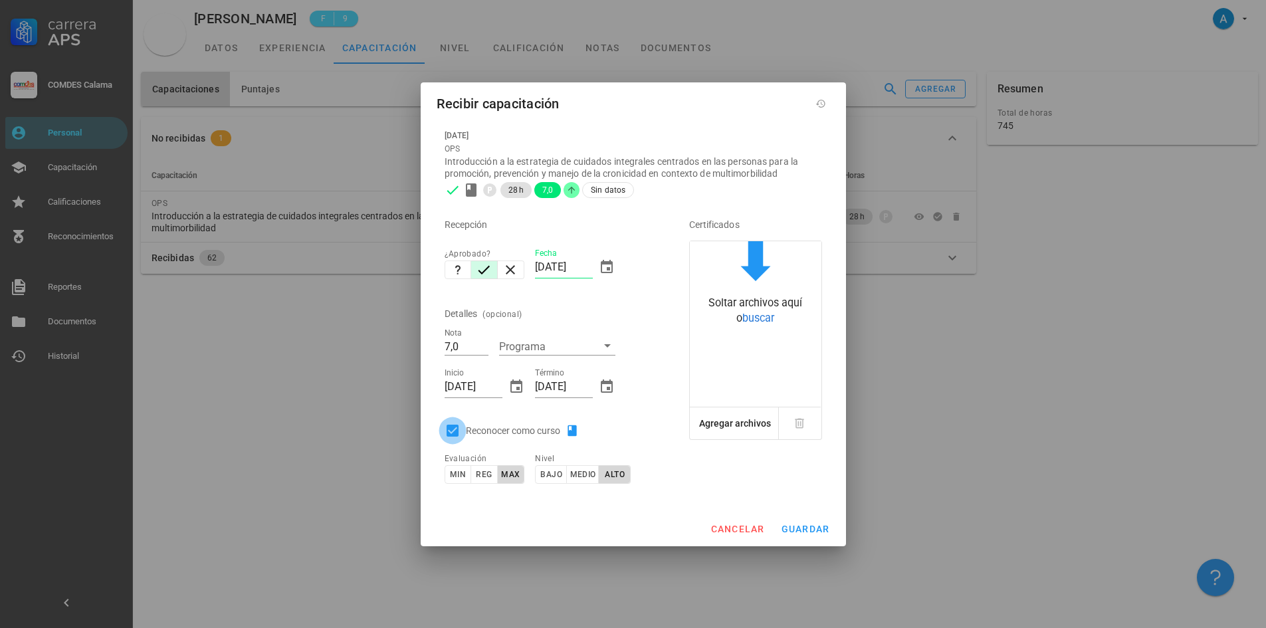
checkbox input "true"
click at [830, 531] on button "guardar" at bounding box center [806, 529] width 60 height 24
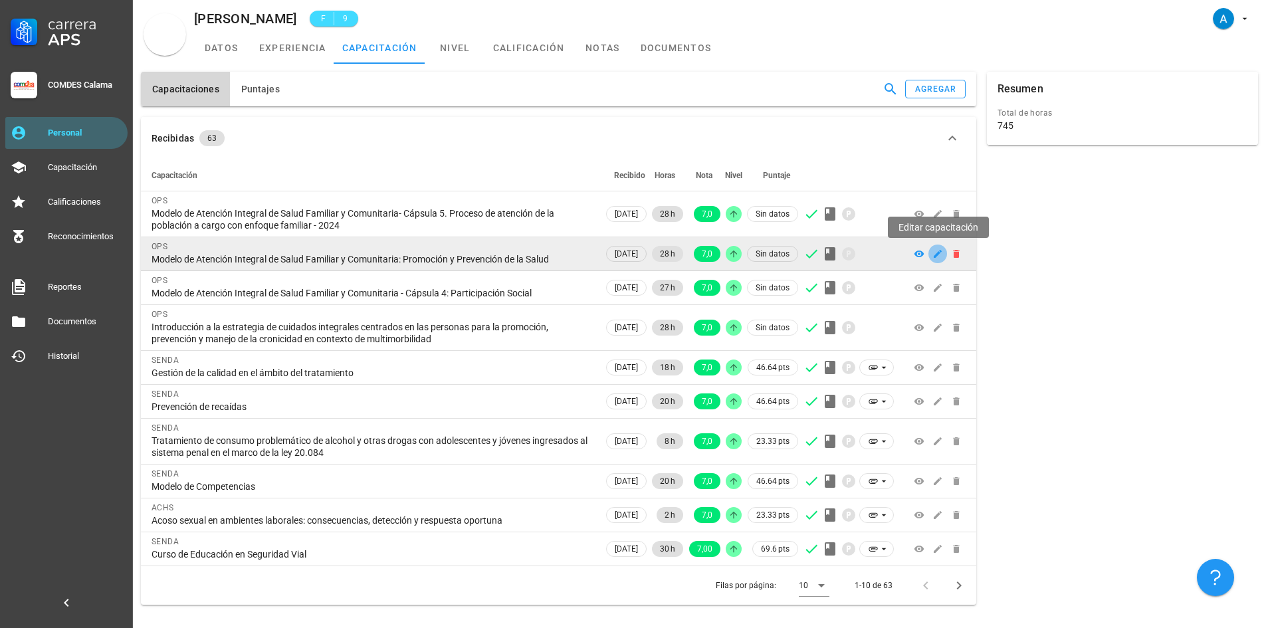
click at [942, 255] on icon "button" at bounding box center [938, 254] width 11 height 11
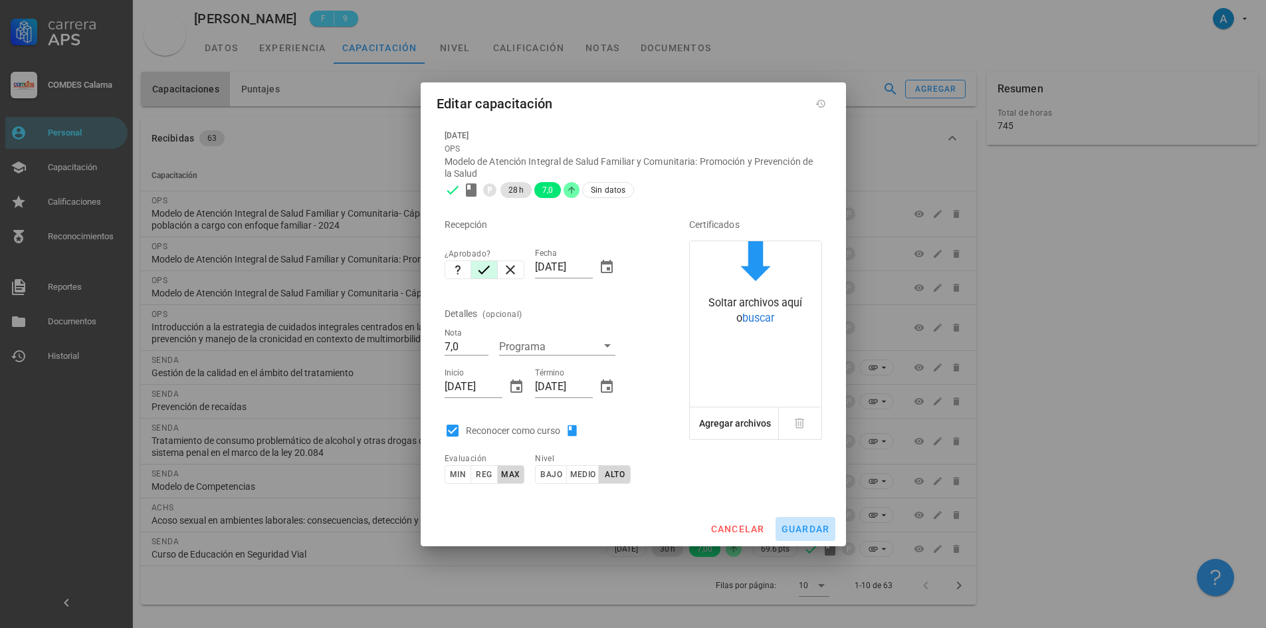
click at [809, 528] on span "guardar" at bounding box center [805, 529] width 49 height 11
